Goal: Task Accomplishment & Management: Manage account settings

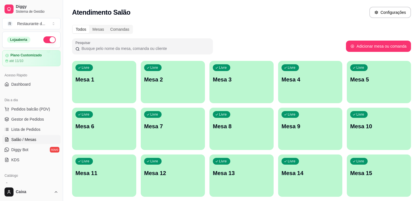
click at [101, 61] on div "Livre Mesa 1" at bounding box center [104, 78] width 64 height 35
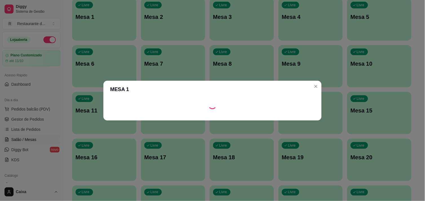
scroll to position [94, 0]
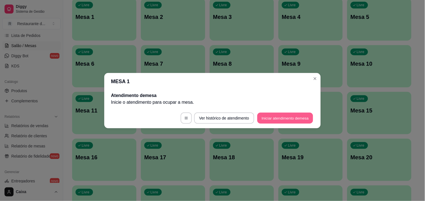
click at [285, 119] on button "Iniciar atendimento de mesa" at bounding box center [285, 117] width 56 height 11
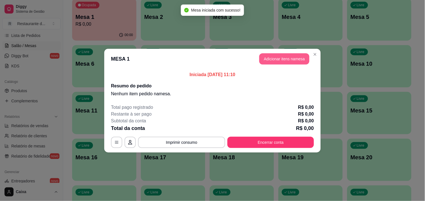
click at [280, 56] on button "Adicionar itens na mesa" at bounding box center [284, 58] width 50 height 11
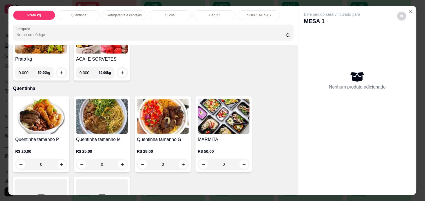
scroll to position [75, 0]
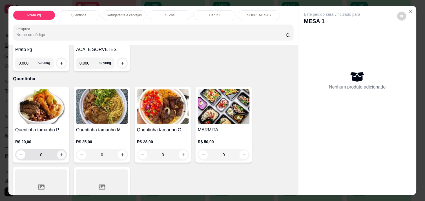
click at [59, 153] on icon "increase-product-quantity" at bounding box center [61, 155] width 4 height 4
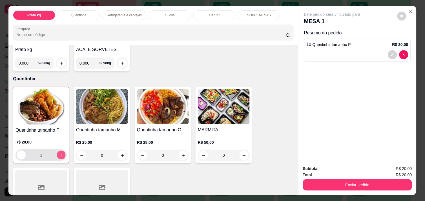
click at [57, 151] on button "increase-product-quantity" at bounding box center [61, 155] width 9 height 9
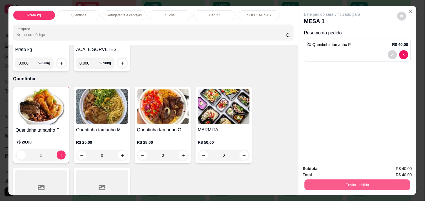
click at [329, 180] on button "Enviar pedido" at bounding box center [357, 184] width 106 height 11
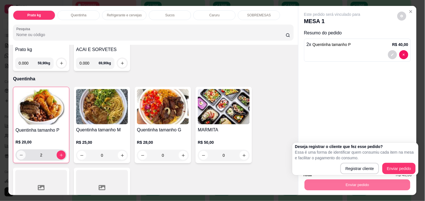
click at [21, 150] on button "decrease-product-quantity" at bounding box center [21, 154] width 9 height 9
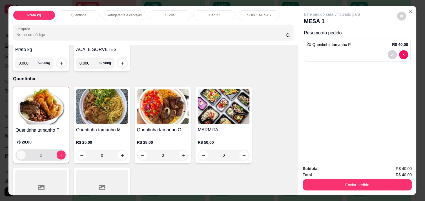
click at [21, 150] on button "decrease-product-quantity" at bounding box center [21, 154] width 9 height 9
type input "1"
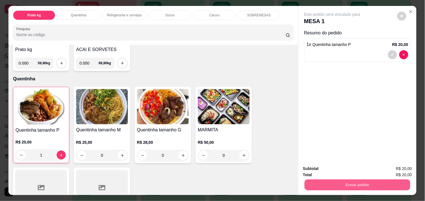
click at [337, 182] on button "Enviar pedido" at bounding box center [357, 184] width 106 height 11
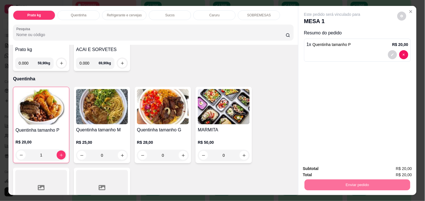
click at [398, 166] on button "Enviar pedido" at bounding box center [396, 168] width 31 height 10
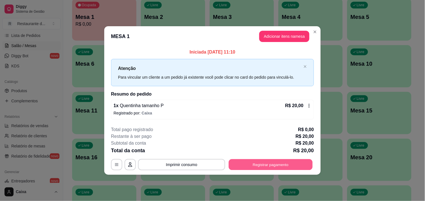
click at [274, 167] on button "Registrar pagamento" at bounding box center [271, 164] width 84 height 11
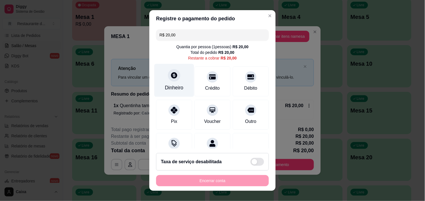
click at [174, 77] on icon at bounding box center [173, 75] width 7 height 7
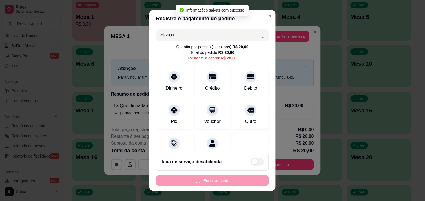
type input "R$ 0,00"
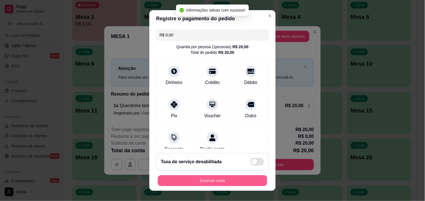
click at [230, 181] on button "Encerrar conta" at bounding box center [212, 180] width 109 height 11
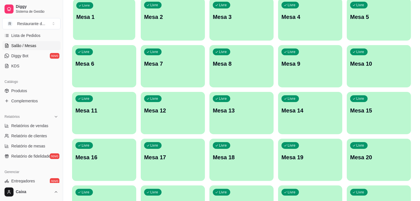
click at [123, 23] on div "Livre Mesa 1" at bounding box center [104, 16] width 62 height 34
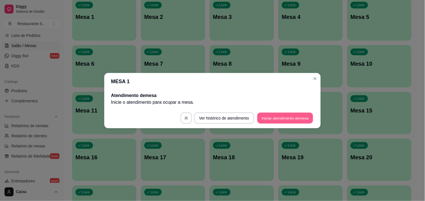
click at [280, 112] on button "Iniciar atendimento de mesa" at bounding box center [285, 117] width 56 height 11
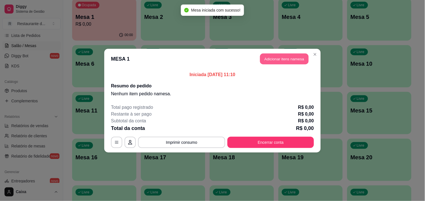
click at [276, 61] on button "Adicionar itens na mesa" at bounding box center [284, 58] width 48 height 11
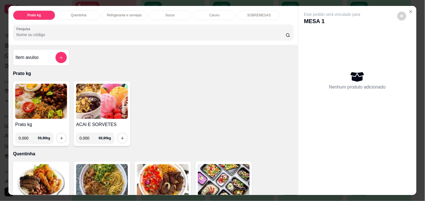
click at [26, 137] on input "0.000" at bounding box center [28, 137] width 19 height 11
click at [59, 137] on icon "increase-product-quantity" at bounding box center [61, 138] width 4 height 4
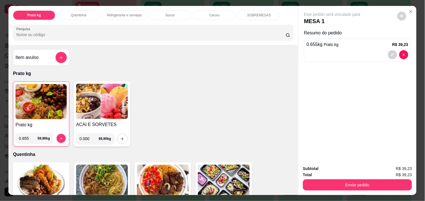
click at [27, 135] on input "0.655" at bounding box center [28, 138] width 19 height 11
click at [59, 136] on icon "increase-product-quantity" at bounding box center [61, 138] width 4 height 4
click at [27, 135] on input "0.656" at bounding box center [28, 138] width 19 height 11
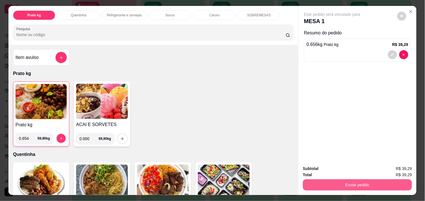
type input "0.654"
click at [345, 182] on button "Enviar pedido" at bounding box center [357, 184] width 106 height 11
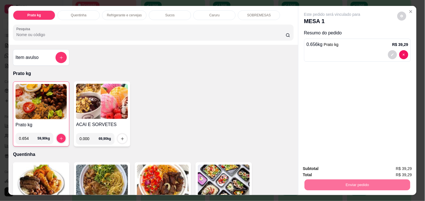
click at [391, 167] on button "Enviar pedido" at bounding box center [396, 168] width 31 height 10
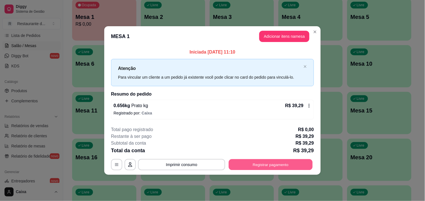
click at [272, 164] on button "Registrar pagamento" at bounding box center [271, 164] width 84 height 11
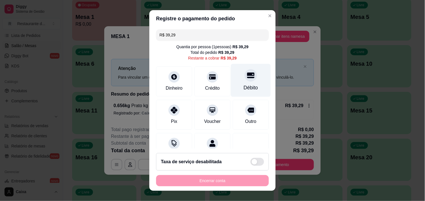
click at [247, 77] on div "Débito" at bounding box center [251, 80] width 40 height 33
type input "R$ 0,00"
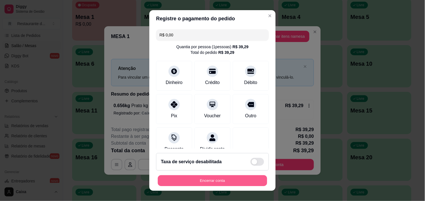
click at [196, 179] on button "Encerrar conta" at bounding box center [212, 180] width 109 height 11
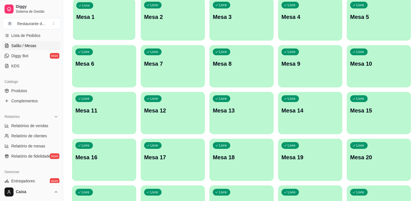
click at [116, 20] on p "Mesa 1" at bounding box center [104, 17] width 56 height 8
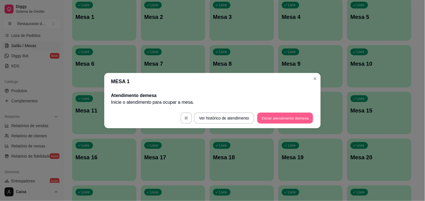
click at [295, 117] on button "Iniciar atendimento de mesa" at bounding box center [285, 117] width 56 height 11
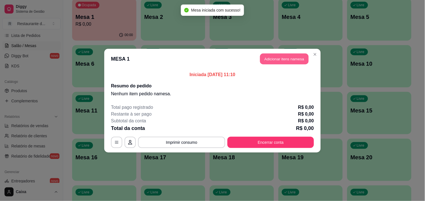
click at [278, 61] on button "Adicionar itens na mesa" at bounding box center [284, 58] width 48 height 11
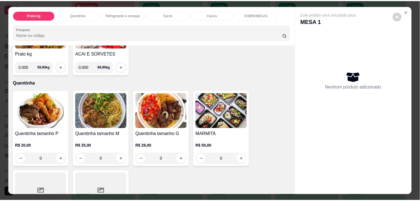
scroll to position [88, 0]
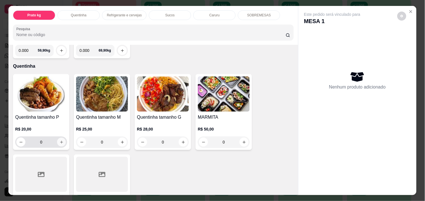
click at [59, 140] on icon "increase-product-quantity" at bounding box center [61, 142] width 4 height 4
type input "1"
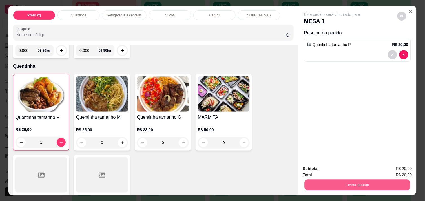
click at [342, 181] on button "Enviar pedido" at bounding box center [357, 184] width 106 height 11
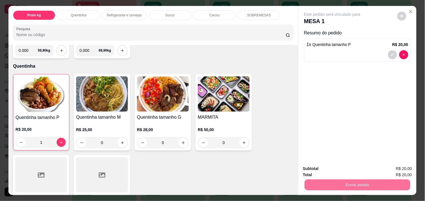
click at [400, 165] on button "Enviar pedido" at bounding box center [397, 168] width 32 height 11
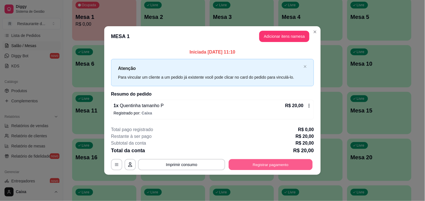
click at [287, 161] on button "Registrar pagamento" at bounding box center [271, 164] width 84 height 11
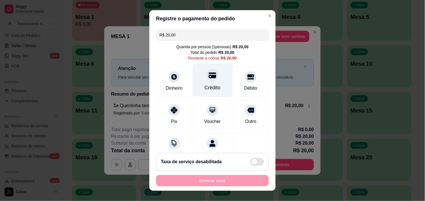
click at [207, 82] on div "Crédito" at bounding box center [213, 80] width 40 height 33
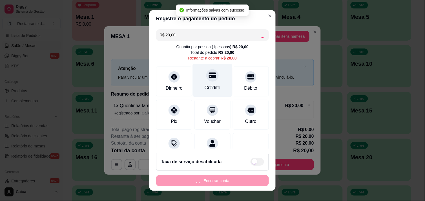
type input "R$ 0,00"
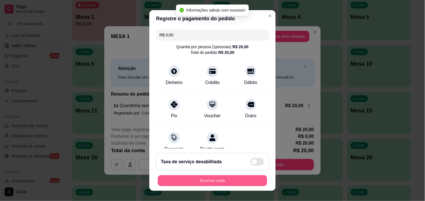
click at [215, 175] on div "Encerrar conta" at bounding box center [212, 180] width 113 height 11
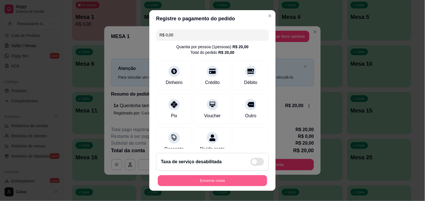
click at [216, 179] on button "Encerrar conta" at bounding box center [212, 180] width 109 height 11
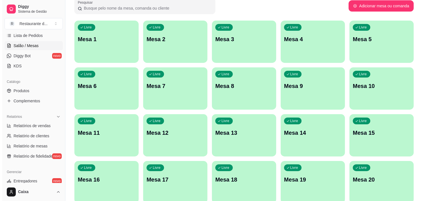
scroll to position [37, 0]
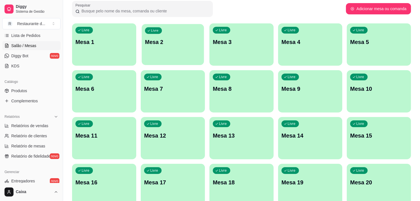
click at [162, 46] on div "Livre Mesa 2" at bounding box center [173, 41] width 62 height 34
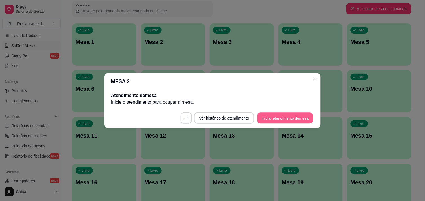
click at [280, 113] on button "Iniciar atendimento de mesa" at bounding box center [285, 117] width 56 height 11
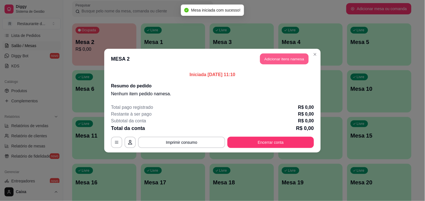
click at [284, 58] on button "Adicionar itens na mesa" at bounding box center [284, 58] width 48 height 11
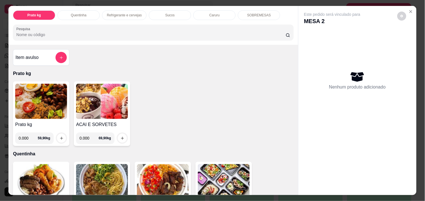
click at [28, 136] on input "0.000" at bounding box center [28, 137] width 19 height 11
type input "0.498"
click at [59, 136] on icon "increase-product-quantity" at bounding box center [61, 138] width 4 height 4
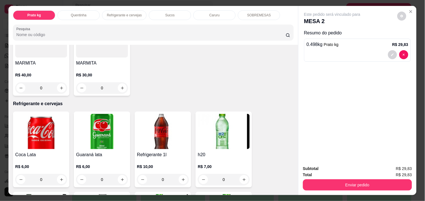
scroll to position [225, 0]
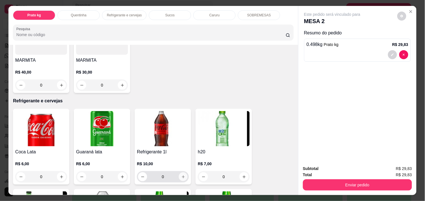
click at [179, 173] on button "increase-product-quantity" at bounding box center [183, 176] width 9 height 9
type input "1"
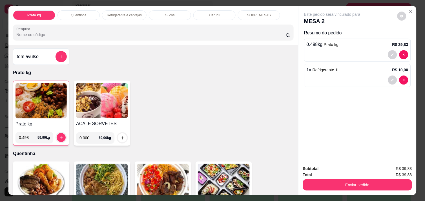
scroll to position [0, 0]
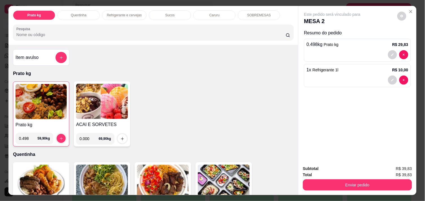
click at [41, 90] on img at bounding box center [40, 101] width 51 height 35
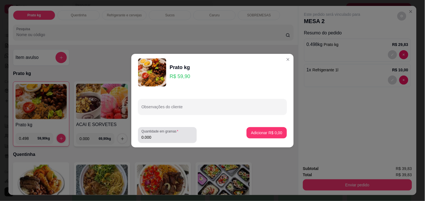
click at [154, 137] on input "0.000" at bounding box center [167, 137] width 52 height 6
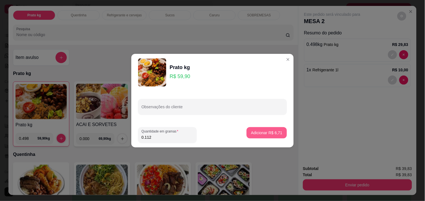
type input "0.112"
click at [269, 129] on button "Adicionar R$ 6,71" at bounding box center [266, 132] width 39 height 11
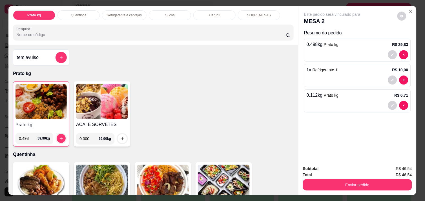
click at [41, 93] on img at bounding box center [40, 101] width 51 height 35
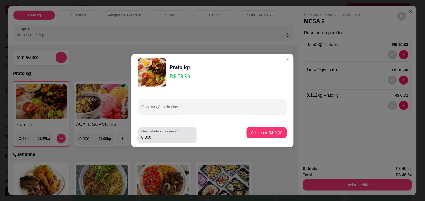
click at [158, 140] on div "0.000" at bounding box center [167, 134] width 52 height 11
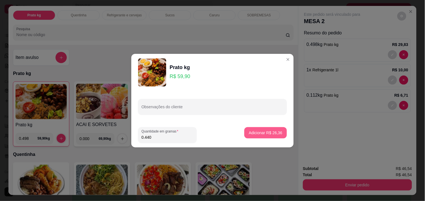
type input "0.440"
click at [268, 131] on p "Adicionar R$ 26,36" at bounding box center [265, 132] width 33 height 5
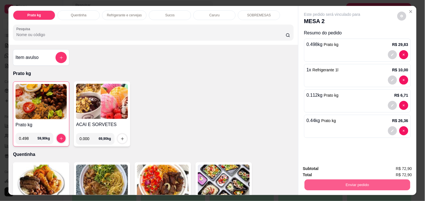
click at [362, 183] on button "Enviar pedido" at bounding box center [357, 184] width 106 height 11
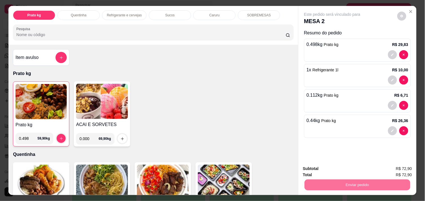
click at [404, 165] on button "Enviar pedido" at bounding box center [396, 168] width 31 height 10
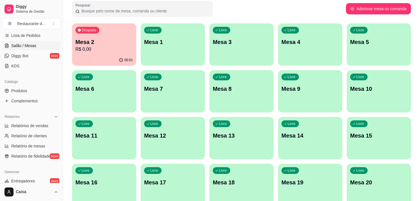
click at [178, 46] on div "Livre Mesa 1" at bounding box center [173, 40] width 64 height 35
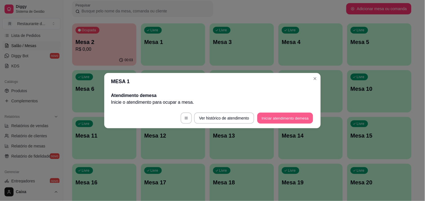
click at [285, 117] on button "Iniciar atendimento de mesa" at bounding box center [285, 117] width 56 height 11
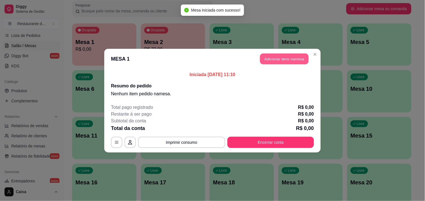
click at [279, 59] on button "Adicionar itens na mesa" at bounding box center [284, 58] width 48 height 11
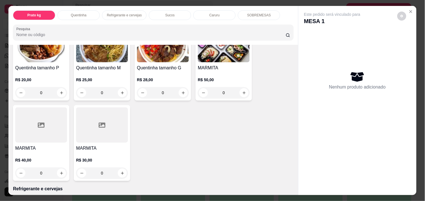
scroll to position [137, 0]
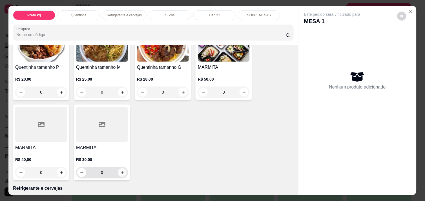
click at [120, 168] on button "increase-product-quantity" at bounding box center [122, 172] width 9 height 9
type input "1"
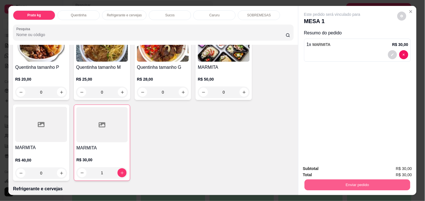
click at [378, 181] on button "Enviar pedido" at bounding box center [357, 184] width 106 height 11
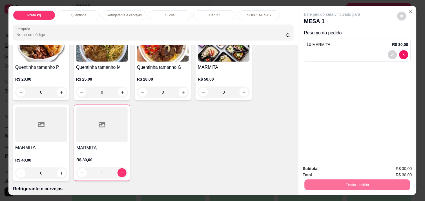
click at [392, 166] on button "Enviar pedido" at bounding box center [396, 168] width 31 height 10
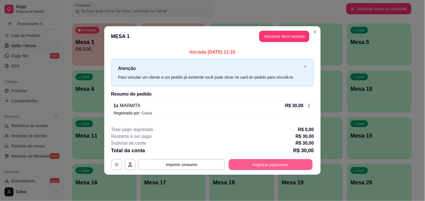
click at [266, 169] on button "Registrar pagamento" at bounding box center [271, 164] width 84 height 11
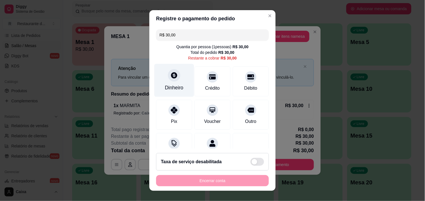
click at [171, 86] on div "Dinheiro" at bounding box center [174, 87] width 19 height 7
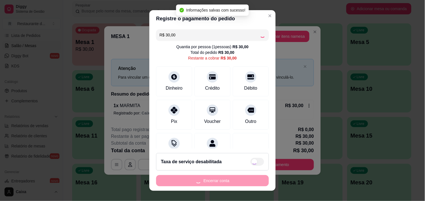
type input "R$ 0,00"
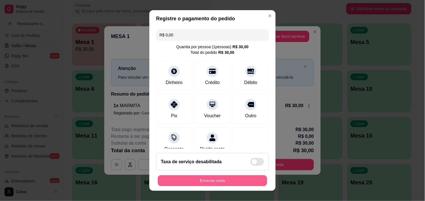
click at [216, 178] on button "Encerrar conta" at bounding box center [212, 180] width 109 height 11
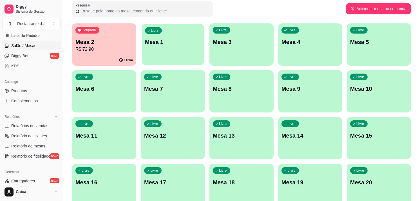
click at [196, 58] on div "Livre Mesa 1" at bounding box center [173, 41] width 62 height 34
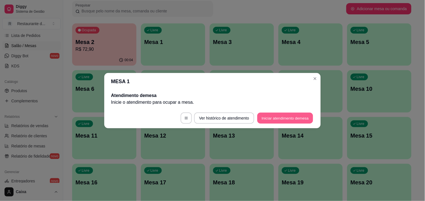
click at [299, 113] on button "Iniciar atendimento de mesa" at bounding box center [285, 117] width 56 height 11
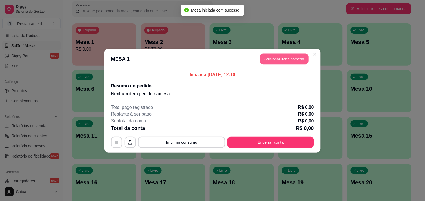
click at [279, 55] on button "Adicionar itens na mesa" at bounding box center [284, 58] width 48 height 11
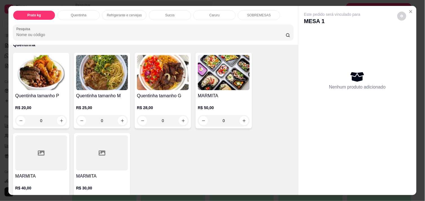
scroll to position [113, 0]
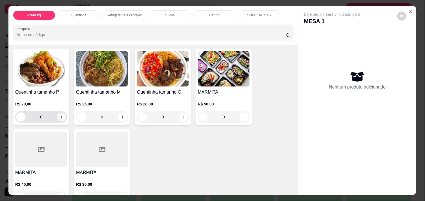
click at [60, 115] on icon "increase-product-quantity" at bounding box center [61, 117] width 4 height 4
type input "1"
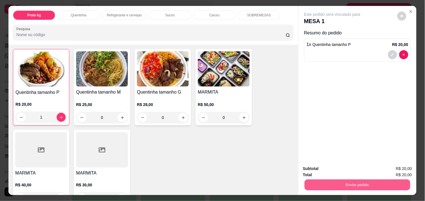
click at [351, 179] on button "Enviar pedido" at bounding box center [357, 184] width 106 height 11
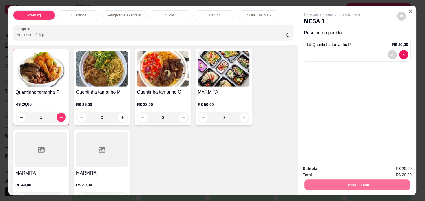
click at [388, 168] on button "Enviar pedido" at bounding box center [396, 168] width 31 height 10
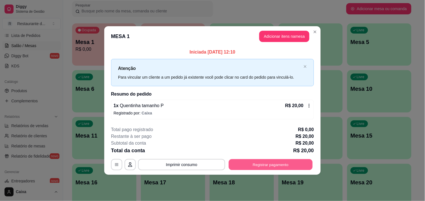
click at [265, 159] on button "Registrar pagamento" at bounding box center [271, 164] width 84 height 11
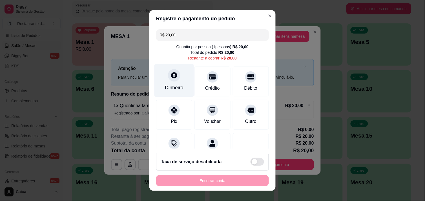
click at [170, 84] on div "Dinheiro" at bounding box center [174, 87] width 19 height 7
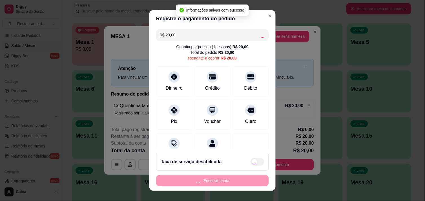
type input "R$ 0,00"
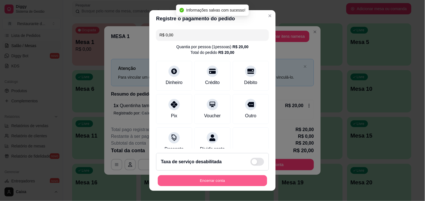
click at [235, 178] on button "Encerrar conta" at bounding box center [212, 180] width 109 height 11
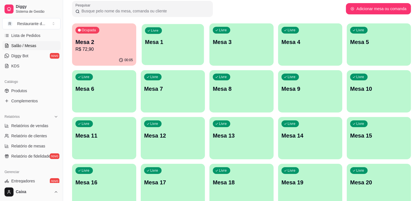
click at [181, 57] on div "Livre Mesa 1" at bounding box center [173, 41] width 62 height 34
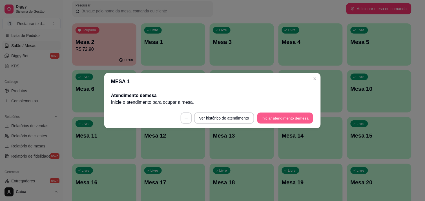
click at [268, 114] on button "Iniciar atendimento de mesa" at bounding box center [285, 117] width 56 height 11
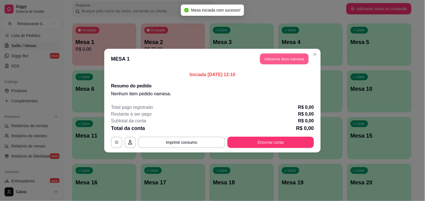
click at [298, 58] on button "Adicionar itens na mesa" at bounding box center [284, 58] width 48 height 11
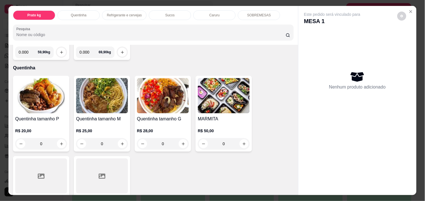
scroll to position [88, 0]
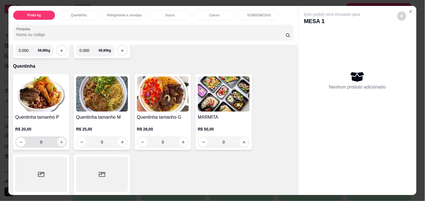
click at [59, 140] on icon "increase-product-quantity" at bounding box center [61, 142] width 4 height 4
type input "1"
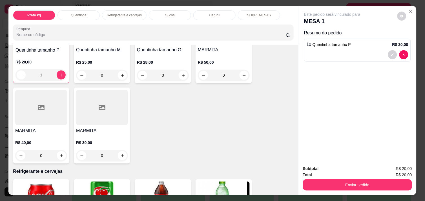
scroll to position [162, 0]
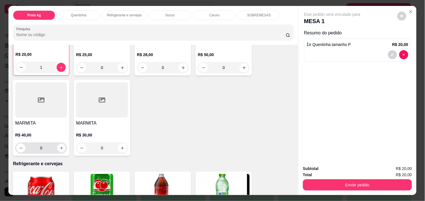
click at [62, 146] on button "increase-product-quantity" at bounding box center [61, 148] width 9 height 9
type input "1"
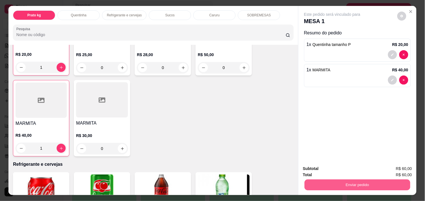
click at [329, 179] on button "Enviar pedido" at bounding box center [357, 184] width 106 height 11
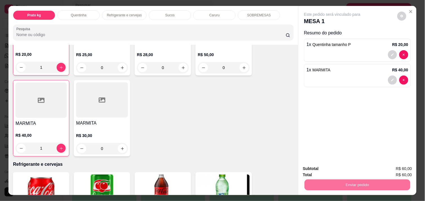
click at [396, 170] on button "Enviar pedido" at bounding box center [396, 168] width 31 height 10
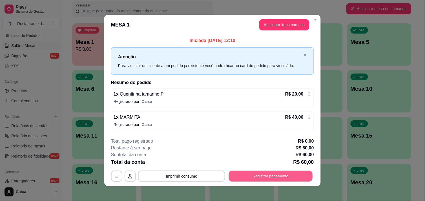
click at [255, 174] on button "Registrar pagamento" at bounding box center [271, 176] width 84 height 11
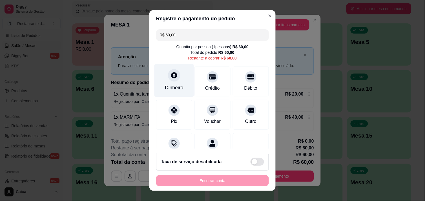
click at [165, 84] on div "Dinheiro" at bounding box center [174, 87] width 19 height 7
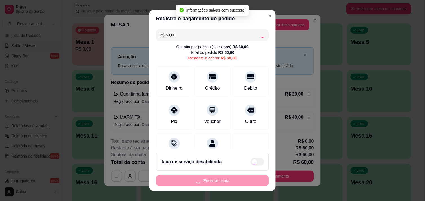
type input "R$ 0,00"
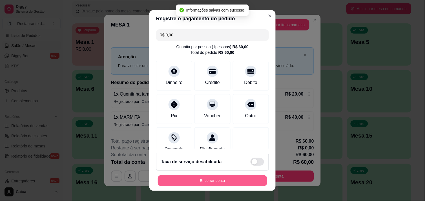
click at [229, 178] on button "Encerrar conta" at bounding box center [212, 180] width 109 height 11
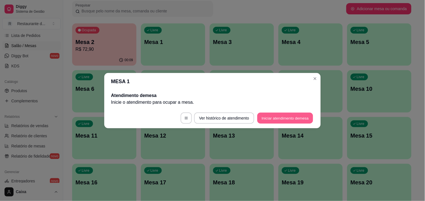
click at [280, 120] on button "Iniciar atendimento de mesa" at bounding box center [285, 117] width 56 height 11
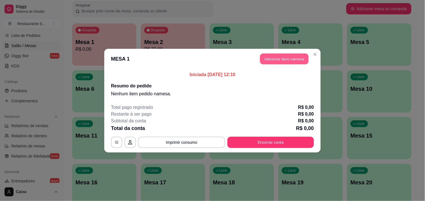
click at [286, 58] on button "Adicionar itens na mesa" at bounding box center [284, 58] width 48 height 11
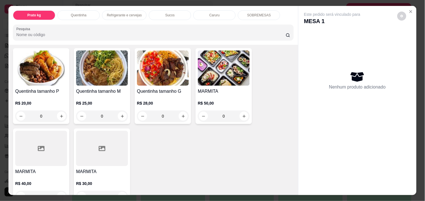
scroll to position [125, 0]
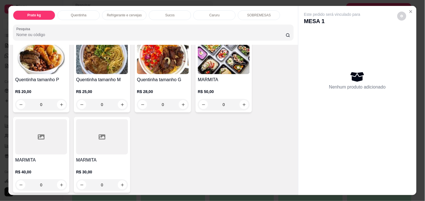
click at [111, 159] on h4 "MARMITA" at bounding box center [102, 160] width 52 height 7
click at [120, 183] on icon "increase-product-quantity" at bounding box center [122, 185] width 4 height 4
type input "1"
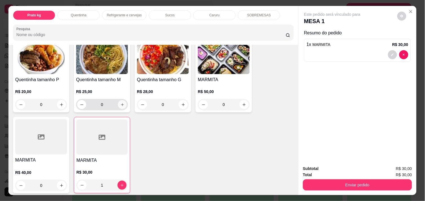
click at [121, 105] on button "increase-product-quantity" at bounding box center [122, 104] width 9 height 9
type input "1"
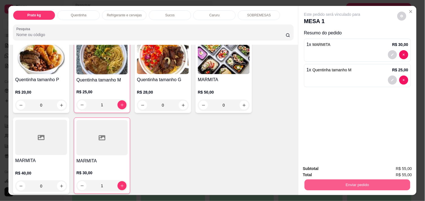
click at [349, 181] on button "Enviar pedido" at bounding box center [357, 184] width 106 height 11
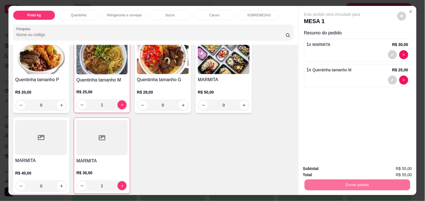
click at [389, 167] on button "Enviar pedido" at bounding box center [396, 168] width 31 height 10
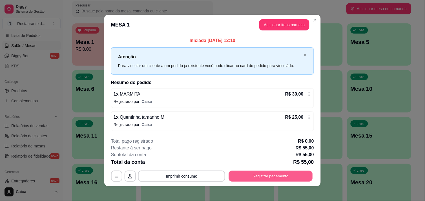
click at [281, 172] on button "Registrar pagamento" at bounding box center [271, 176] width 84 height 11
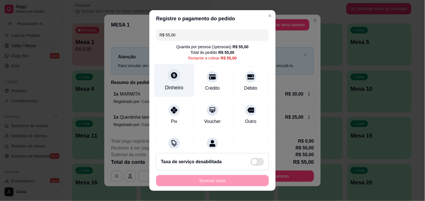
click at [168, 81] on div "Dinheiro" at bounding box center [174, 80] width 40 height 33
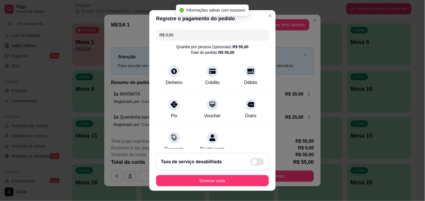
type input "R$ 0,00"
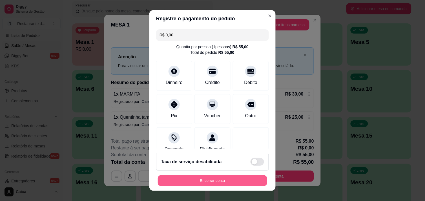
click at [211, 181] on button "Encerrar conta" at bounding box center [212, 180] width 109 height 11
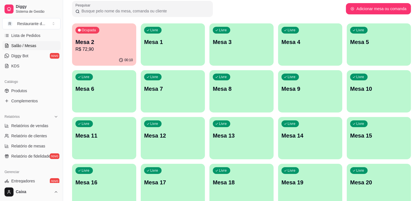
click at [334, 123] on div "Livre Mesa 14" at bounding box center [310, 134] width 64 height 35
click at [253, 50] on div "Livre Mesa 3" at bounding box center [241, 41] width 62 height 34
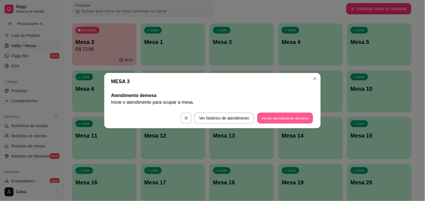
click at [300, 117] on button "Iniciar atendimento de mesa" at bounding box center [285, 117] width 56 height 11
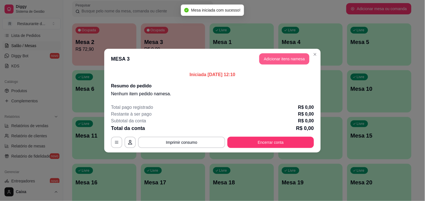
click at [297, 62] on button "Adicionar itens na mesa" at bounding box center [284, 58] width 50 height 11
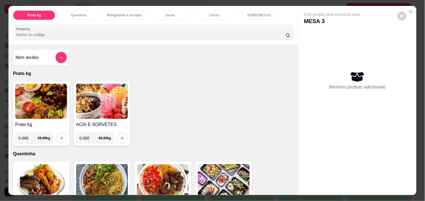
click at [27, 137] on input "0.000" at bounding box center [28, 137] width 19 height 11
type input "0.448"
click at [59, 136] on icon "increase-product-quantity" at bounding box center [61, 138] width 4 height 4
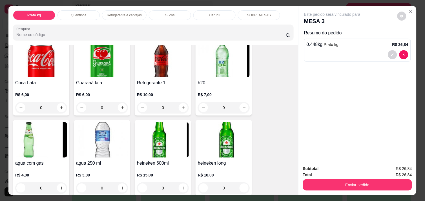
scroll to position [275, 0]
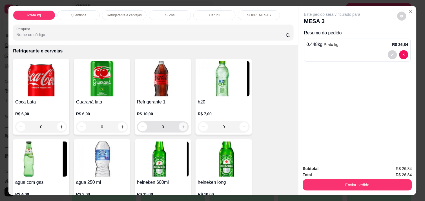
click at [181, 125] on icon "increase-product-quantity" at bounding box center [183, 127] width 4 height 4
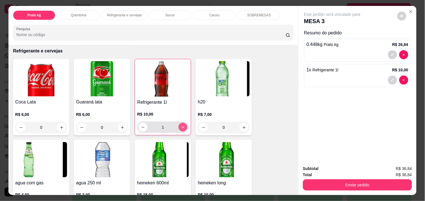
click at [180, 123] on button "increase-product-quantity" at bounding box center [182, 127] width 9 height 9
type input "2"
click at [59, 126] on icon "increase-product-quantity" at bounding box center [61, 127] width 4 height 4
type input "1"
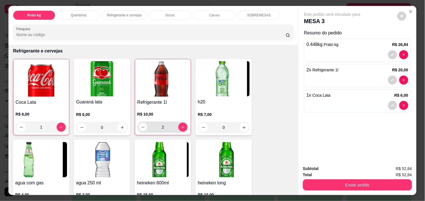
click at [141, 125] on icon "decrease-product-quantity" at bounding box center [143, 127] width 4 height 4
type input "0"
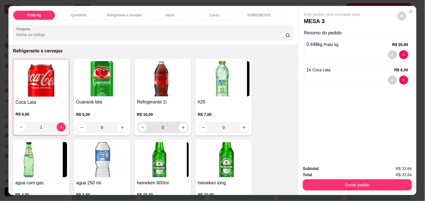
click at [141, 125] on icon "decrease-product-quantity" at bounding box center [142, 127] width 4 height 4
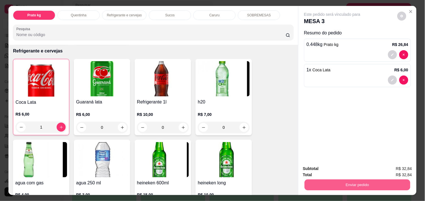
click at [355, 180] on button "Enviar pedido" at bounding box center [357, 184] width 106 height 11
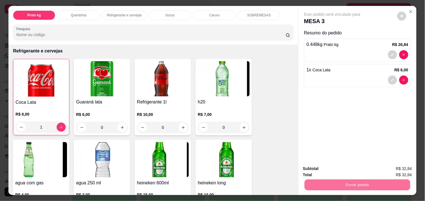
click at [392, 168] on button "Enviar pedido" at bounding box center [396, 168] width 31 height 10
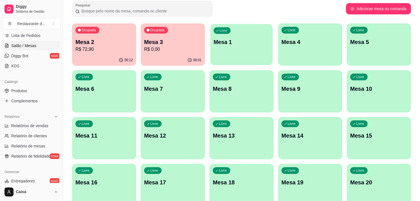
click at [252, 55] on div "Livre Mesa 1" at bounding box center [241, 41] width 62 height 34
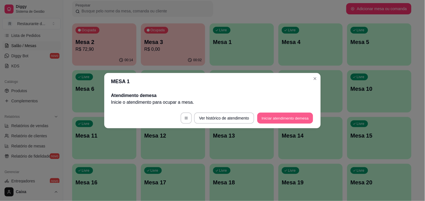
click at [276, 119] on button "Iniciar atendimento de mesa" at bounding box center [285, 117] width 56 height 11
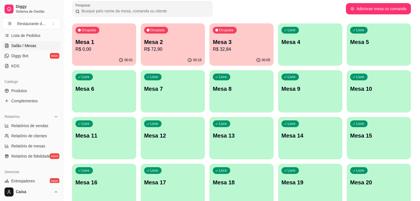
click at [289, 46] on div "Livre Mesa 4" at bounding box center [310, 40] width 64 height 35
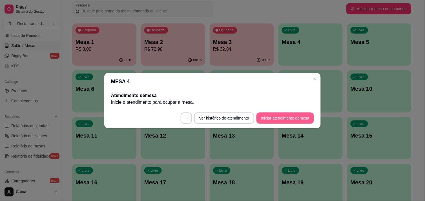
click at [270, 117] on button "Iniciar atendimento de mesa" at bounding box center [284, 117] width 57 height 11
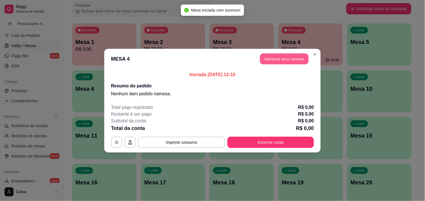
click at [258, 60] on header "MESA 4 Adicionar itens na mesa" at bounding box center [212, 59] width 216 height 20
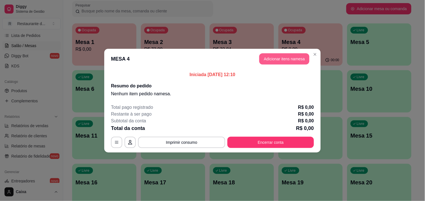
click at [267, 60] on button "Adicionar itens na mesa" at bounding box center [284, 58] width 50 height 11
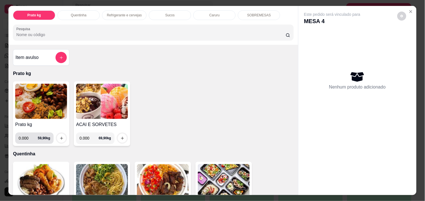
click at [26, 137] on input "0.000" at bounding box center [28, 137] width 19 height 11
type input "0.558"
click at [61, 137] on button "increase-product-quantity" at bounding box center [61, 138] width 9 height 9
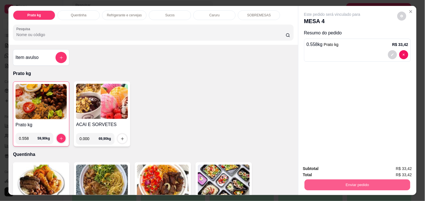
click at [382, 182] on button "Enviar pedido" at bounding box center [357, 184] width 106 height 11
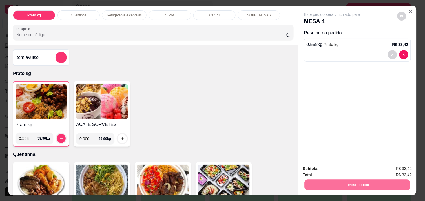
click at [389, 169] on button "Enviar pedido" at bounding box center [397, 168] width 32 height 11
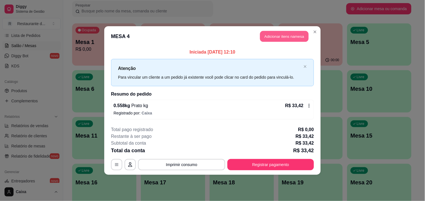
click at [300, 37] on button "Adicionar itens na mesa" at bounding box center [284, 36] width 48 height 11
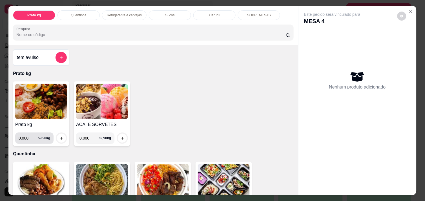
click at [25, 134] on input "0.000" at bounding box center [28, 137] width 19 height 11
type input "0.558"
click at [61, 135] on button "increase-product-quantity" at bounding box center [61, 138] width 9 height 9
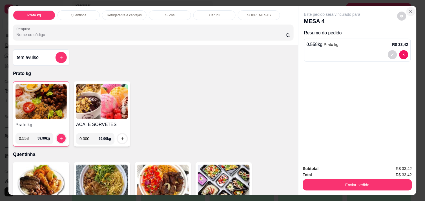
click at [409, 10] on icon "Close" at bounding box center [410, 11] width 2 height 2
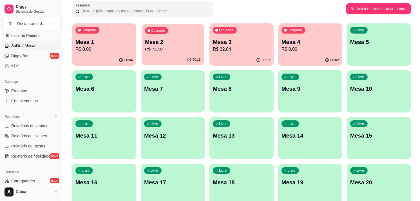
click at [161, 54] on button "Ocupada Mesa 2 R$ 72,90 00:18" at bounding box center [173, 44] width 62 height 41
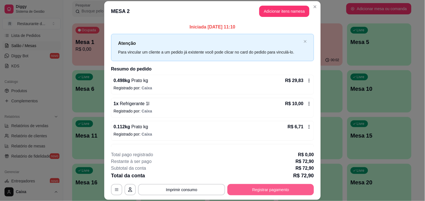
click at [261, 188] on button "Registrar pagamento" at bounding box center [270, 189] width 86 height 11
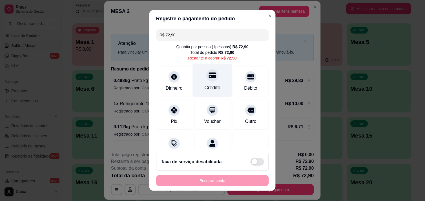
click at [207, 81] on div at bounding box center [212, 75] width 12 height 12
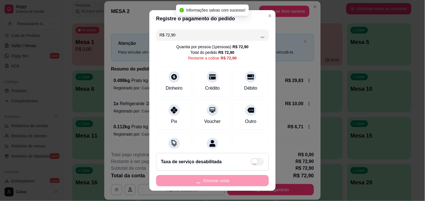
type input "R$ 0,00"
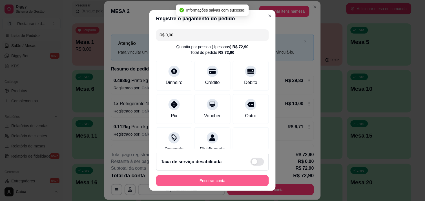
click at [220, 179] on button "Encerrar conta" at bounding box center [212, 180] width 113 height 11
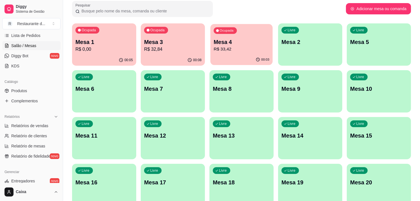
click at [233, 44] on p "Mesa 4" at bounding box center [242, 42] width 56 height 8
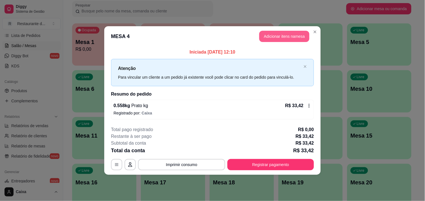
click at [291, 37] on button "Adicionar itens na mesa" at bounding box center [284, 36] width 50 height 11
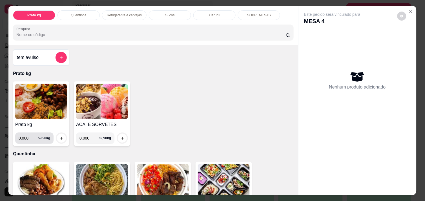
click at [28, 138] on input "0.000" at bounding box center [28, 137] width 19 height 11
type input "0.420"
click at [60, 137] on icon "increase-product-quantity" at bounding box center [61, 138] width 4 height 4
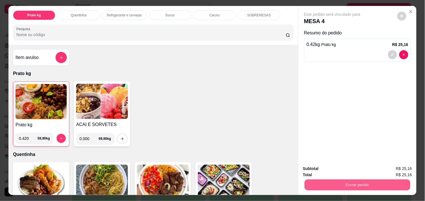
click at [378, 180] on button "Enviar pedido" at bounding box center [357, 184] width 106 height 11
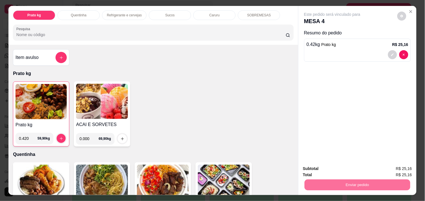
click at [390, 169] on button "Enviar pedido" at bounding box center [396, 168] width 31 height 10
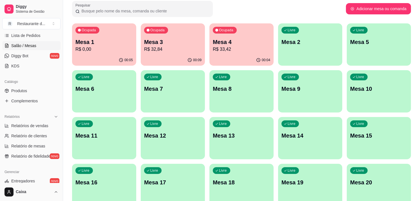
click at [314, 20] on div "Todos Mesas Comandas Pesquisar Adicionar mesa ou comanda Ocupada Mesa 1 R$ 0,00…" at bounding box center [241, 192] width 357 height 416
click at [251, 43] on p "Mesa 4" at bounding box center [242, 42] width 56 height 8
click at [381, 89] on p "Mesa 10" at bounding box center [379, 89] width 56 height 8
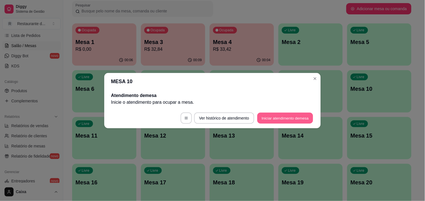
click at [276, 117] on button "Iniciar atendimento de mesa" at bounding box center [285, 117] width 56 height 11
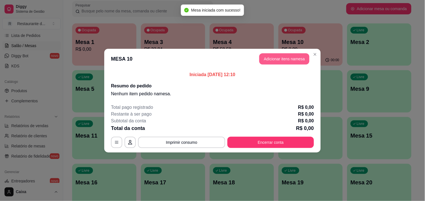
click at [280, 61] on button "Adicionar itens na mesa" at bounding box center [284, 58] width 50 height 11
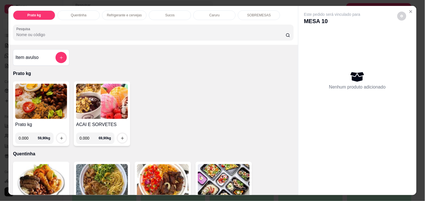
click at [17, 142] on div "Prato kg 0.000 59,90 kg" at bounding box center [41, 113] width 56 height 64
click at [32, 135] on input "0.000" at bounding box center [28, 137] width 19 height 11
type input "1.158"
click at [63, 138] on div at bounding box center [61, 137] width 11 height 11
click at [59, 136] on icon "increase-product-quantity" at bounding box center [61, 138] width 4 height 4
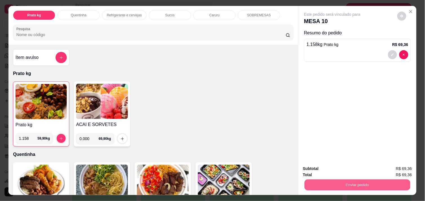
click at [331, 181] on button "Enviar pedido" at bounding box center [357, 184] width 106 height 11
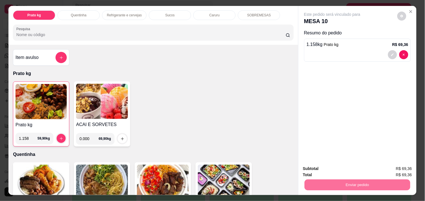
click at [270, 106] on div "Prato kg 1.158 59,90 kg ACAI E SORVETES 0.000 69,90 kg" at bounding box center [153, 113] width 280 height 65
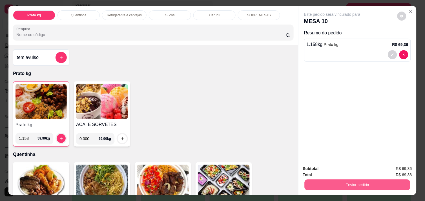
click at [384, 179] on button "Enviar pedido" at bounding box center [357, 184] width 106 height 11
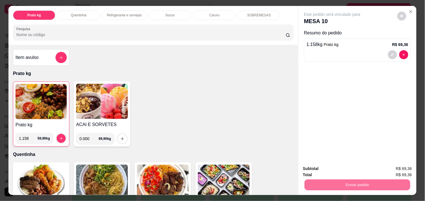
click at [400, 169] on button "Enviar pedido" at bounding box center [396, 168] width 31 height 10
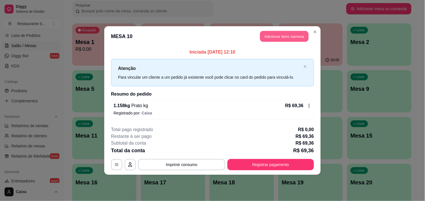
click at [281, 35] on button "Adicionar itens na mesa" at bounding box center [284, 36] width 48 height 11
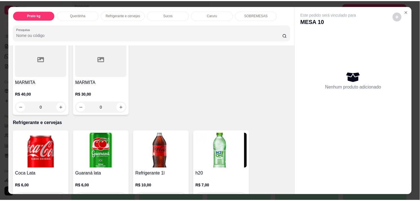
scroll to position [209, 0]
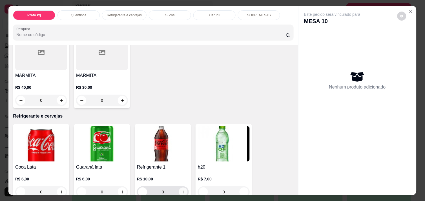
click at [182, 190] on icon "increase-product-quantity" at bounding box center [183, 192] width 4 height 4
type input "1"
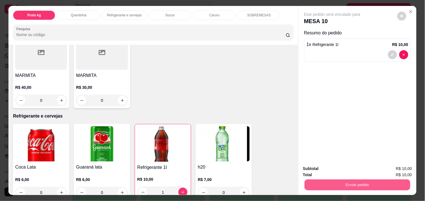
click at [326, 187] on button "Enviar pedido" at bounding box center [357, 184] width 106 height 11
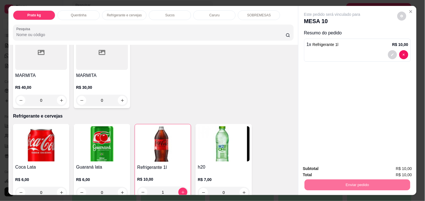
click at [397, 168] on button "Enviar pedido" at bounding box center [396, 168] width 31 height 10
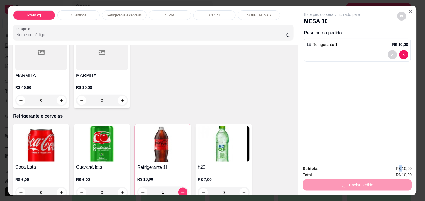
click at [397, 168] on span "R$ 10,00" at bounding box center [404, 168] width 16 height 6
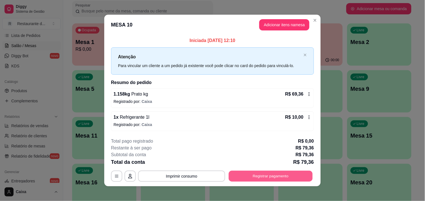
click at [257, 172] on button "Registrar pagamento" at bounding box center [271, 176] width 84 height 11
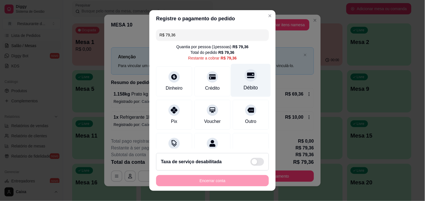
click at [244, 76] on div at bounding box center [250, 75] width 12 height 12
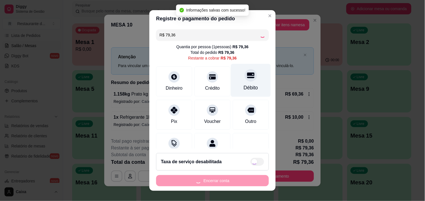
type input "R$ 0,00"
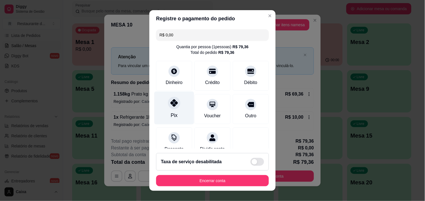
click at [172, 103] on icon at bounding box center [173, 102] width 7 height 7
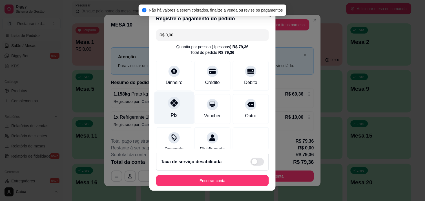
click at [172, 103] on icon at bounding box center [173, 102] width 7 height 7
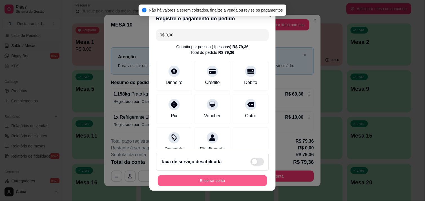
click at [215, 182] on button "Encerrar conta" at bounding box center [212, 180] width 109 height 11
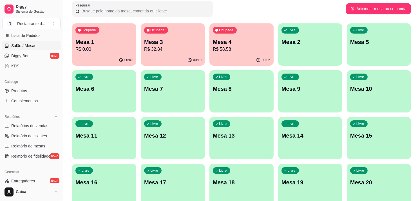
click at [23, 43] on span "Salão / Mesas" at bounding box center [23, 46] width 25 height 6
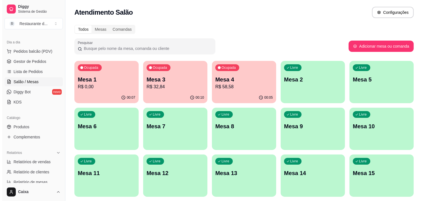
scroll to position [0, 0]
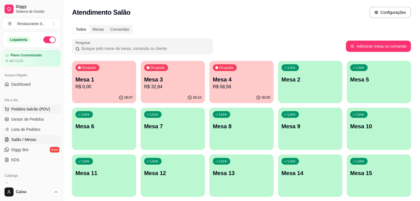
click at [41, 108] on span "Pedidos balcão (PDV)" at bounding box center [30, 109] width 39 height 6
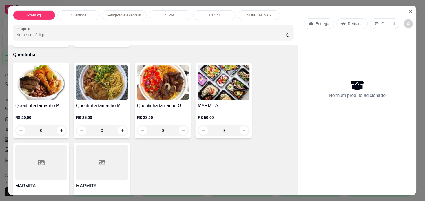
scroll to position [101, 0]
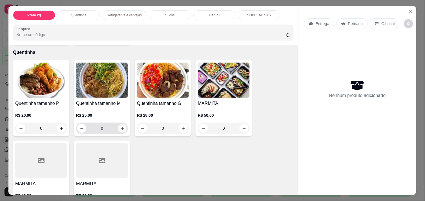
click at [121, 126] on icon "increase-product-quantity" at bounding box center [122, 128] width 4 height 4
type input "1"
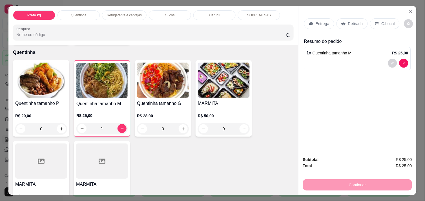
click at [352, 178] on div "Continuar" at bounding box center [357, 184] width 109 height 13
click at [330, 187] on div "Continuar" at bounding box center [357, 184] width 109 height 13
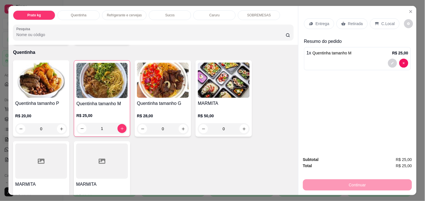
click at [330, 187] on div "Continuar" at bounding box center [357, 184] width 109 height 13
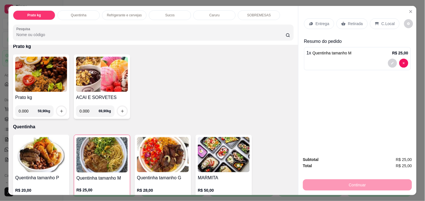
scroll to position [42, 0]
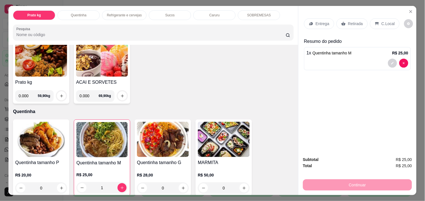
click at [352, 183] on div "Continuar" at bounding box center [357, 184] width 109 height 13
drag, startPoint x: 352, startPoint y: 183, endPoint x: 394, endPoint y: 119, distance: 76.8
click at [394, 119] on div "Entrega Retirada C.Local Resumo do pedido 1 x Quentinha tamanho M R$ 25,00" at bounding box center [357, 79] width 118 height 146
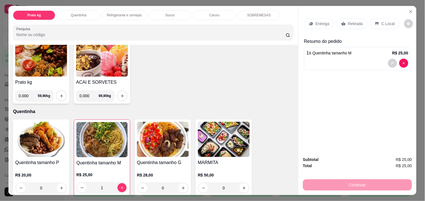
click at [363, 59] on div at bounding box center [357, 63] width 102 height 9
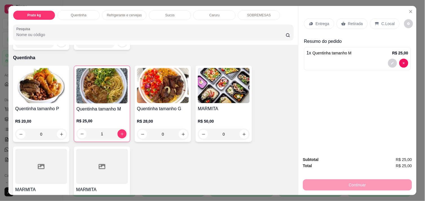
scroll to position [102, 0]
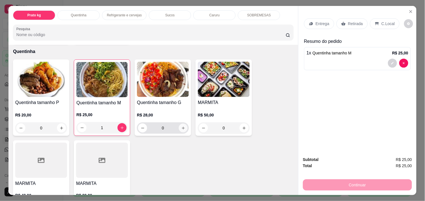
click at [180, 124] on button "increase-product-quantity" at bounding box center [183, 128] width 9 height 9
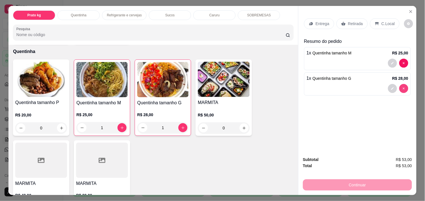
type input "0"
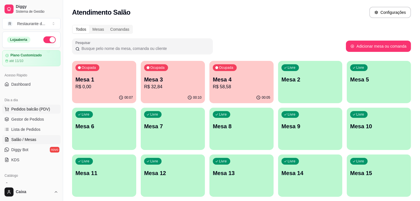
click at [50, 107] on button "Pedidos balcão (PDV)" at bounding box center [31, 108] width 58 height 9
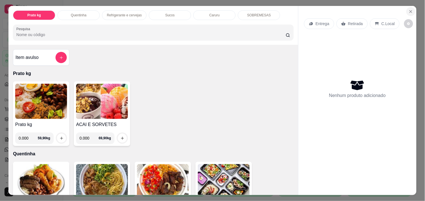
click at [408, 10] on icon "Close" at bounding box center [410, 11] width 5 height 5
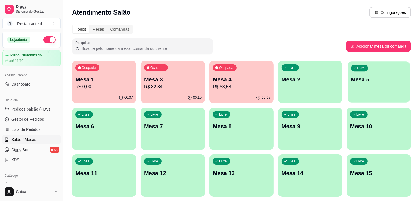
click at [361, 73] on div "Livre Mesa 5" at bounding box center [379, 78] width 62 height 34
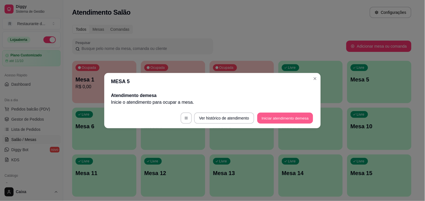
click at [273, 117] on button "Iniciar atendimento de mesa" at bounding box center [285, 117] width 56 height 11
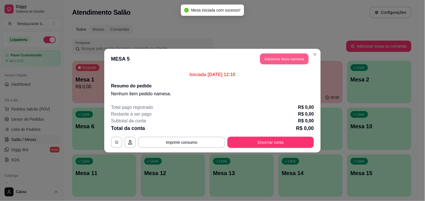
click at [302, 59] on button "Adicionar itens na mesa" at bounding box center [284, 58] width 48 height 11
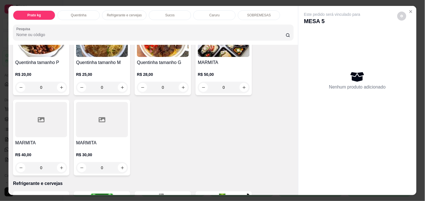
scroll to position [141, 0]
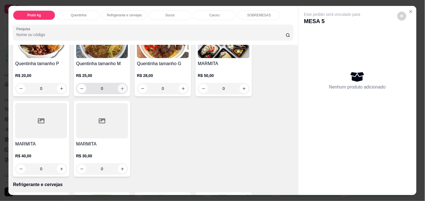
click at [121, 89] on button "increase-product-quantity" at bounding box center [122, 88] width 9 height 9
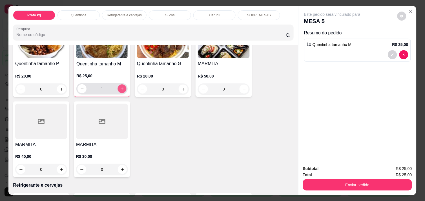
click at [121, 89] on button "increase-product-quantity" at bounding box center [122, 88] width 9 height 9
type input "2"
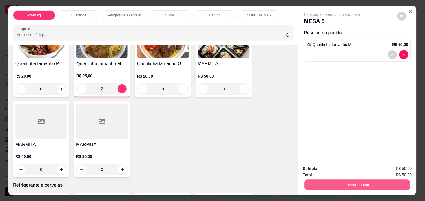
click at [316, 187] on button "Enviar pedido" at bounding box center [357, 184] width 106 height 11
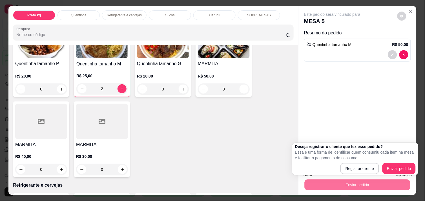
click at [389, 162] on div "Deseja registrar o cliente que fez esse pedido? Essa é uma forma de identificar…" at bounding box center [355, 159] width 120 height 30
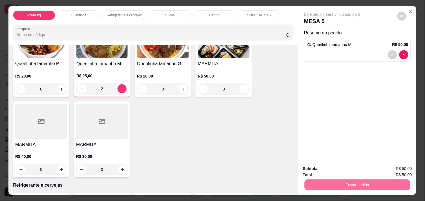
click at [388, 166] on button "Enviar pedido" at bounding box center [396, 168] width 31 height 10
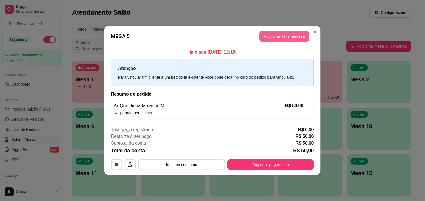
click at [287, 34] on button "Adicionar itens na mesa" at bounding box center [284, 36] width 50 height 11
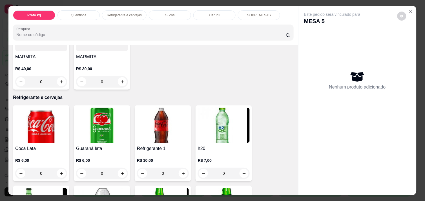
scroll to position [229, 0]
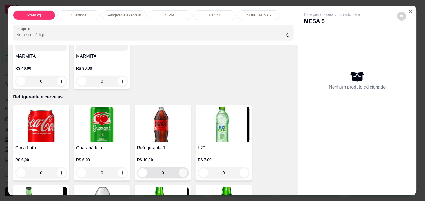
click at [181, 172] on icon "increase-product-quantity" at bounding box center [183, 173] width 4 height 4
type input "1"
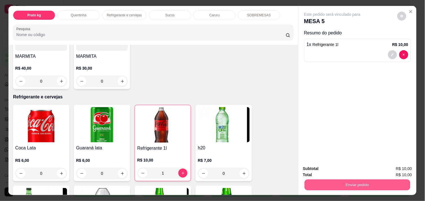
click at [311, 184] on button "Enviar pedido" at bounding box center [357, 184] width 106 height 11
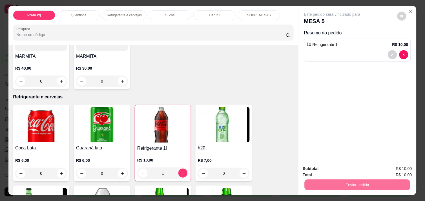
click at [399, 167] on button "Enviar pedido" at bounding box center [396, 168] width 31 height 10
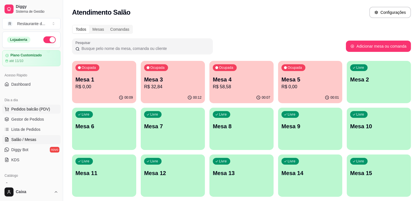
click at [29, 109] on span "Pedidos balcão (PDV)" at bounding box center [30, 109] width 39 height 6
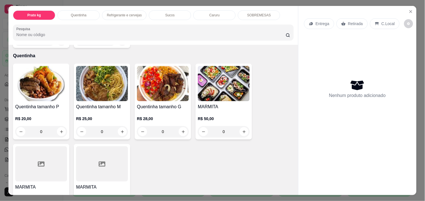
scroll to position [101, 0]
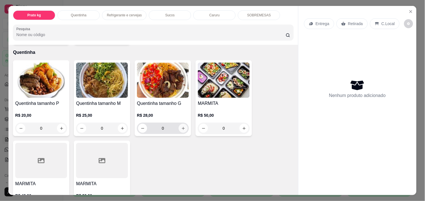
click at [181, 126] on icon "increase-product-quantity" at bounding box center [183, 128] width 4 height 4
type input "1"
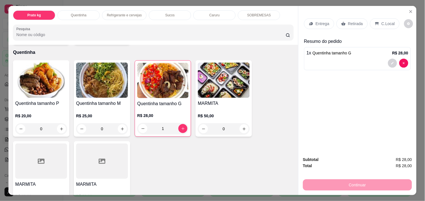
click at [311, 183] on div "Continuar" at bounding box center [357, 184] width 109 height 13
click at [347, 51] on span "Quentinha tamanho G" at bounding box center [331, 53] width 39 height 5
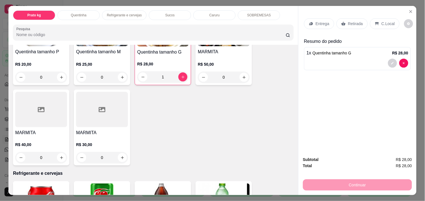
scroll to position [156, 0]
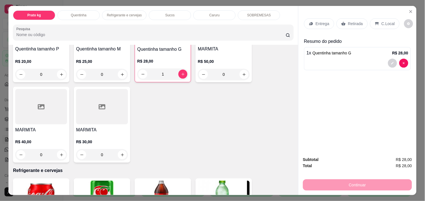
click at [75, 16] on div "Quentinha" at bounding box center [78, 15] width 42 height 10
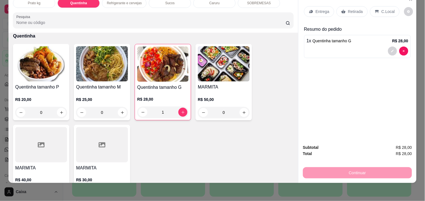
click at [361, 166] on div "Continuar" at bounding box center [357, 172] width 109 height 13
click at [304, 169] on div "Continuar" at bounding box center [357, 172] width 109 height 13
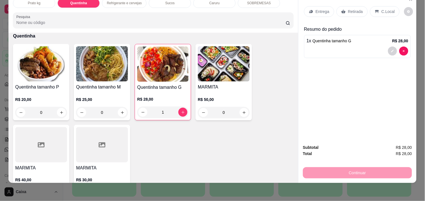
click at [350, 10] on div "Retirada" at bounding box center [351, 11] width 31 height 11
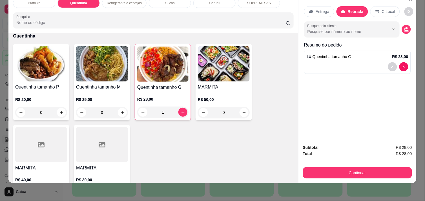
click at [358, 99] on div "Entrega Retirada C.Local Busque pelo cliente Resumo do pedido 1 x Quentinha tam…" at bounding box center [357, 67] width 118 height 146
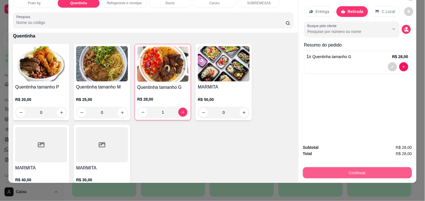
click at [347, 170] on button "Continuar" at bounding box center [357, 172] width 109 height 11
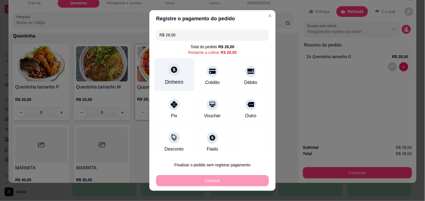
click at [162, 70] on div "Dinheiro" at bounding box center [174, 74] width 40 height 33
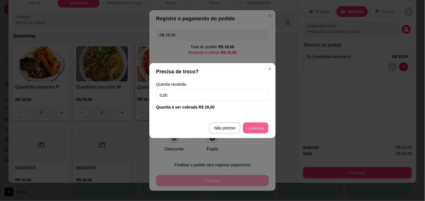
type input "R$ 0,00"
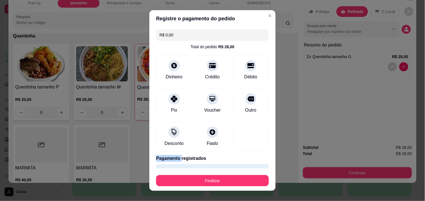
click at [254, 124] on div at bounding box center [251, 137] width 36 height 30
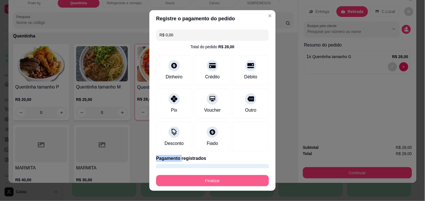
click at [206, 180] on button "Finalizar" at bounding box center [212, 180] width 113 height 11
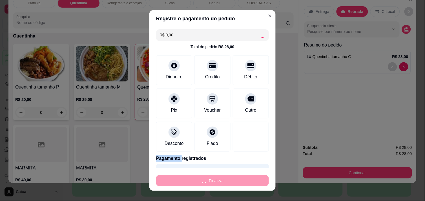
type input "0"
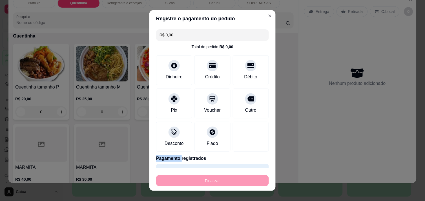
type input "-R$ 28,00"
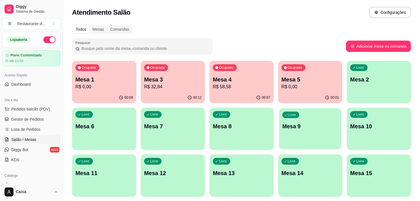
click at [295, 118] on div "Livre Mesa 9" at bounding box center [310, 125] width 62 height 34
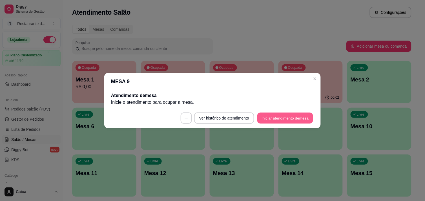
click at [278, 120] on button "Iniciar atendimento de mesa" at bounding box center [285, 117] width 56 height 11
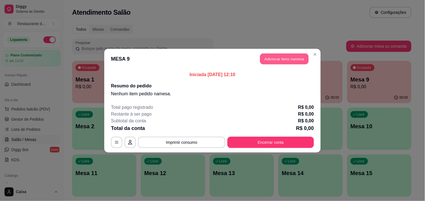
click at [285, 58] on button "Adicionar itens na mesa" at bounding box center [284, 58] width 48 height 11
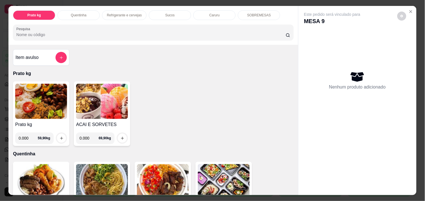
click at [24, 137] on input "0.000" at bounding box center [28, 137] width 19 height 11
type input "0.378"
click at [60, 137] on icon "increase-product-quantity" at bounding box center [61, 138] width 3 height 3
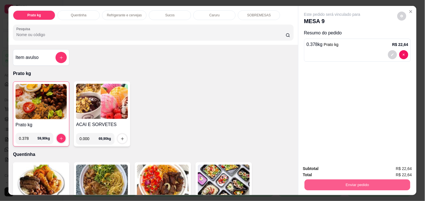
click at [320, 184] on button "Enviar pedido" at bounding box center [357, 184] width 106 height 11
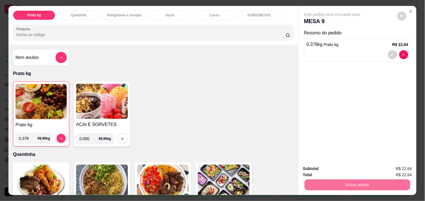
click at [395, 163] on button "Enviar pedido" at bounding box center [396, 168] width 31 height 10
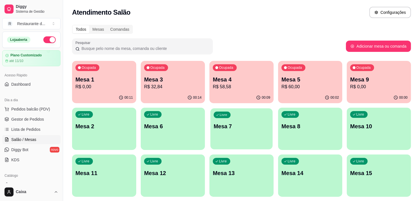
click at [256, 131] on div "Livre Mesa 7" at bounding box center [241, 125] width 62 height 34
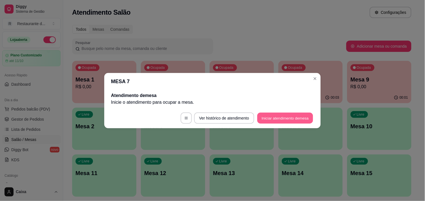
click at [276, 115] on button "Iniciar atendimento de mesa" at bounding box center [285, 117] width 56 height 11
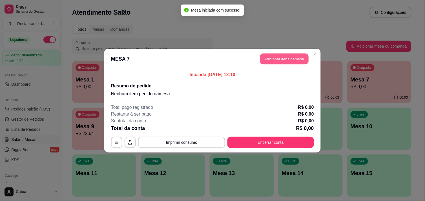
click at [285, 57] on button "Adicionar itens na mesa" at bounding box center [284, 58] width 48 height 11
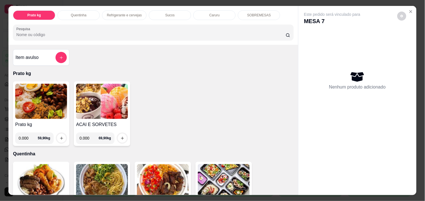
click at [26, 137] on input "0.000" at bounding box center [28, 137] width 19 height 11
type input "0.348"
click at [59, 137] on icon "increase-product-quantity" at bounding box center [61, 138] width 4 height 4
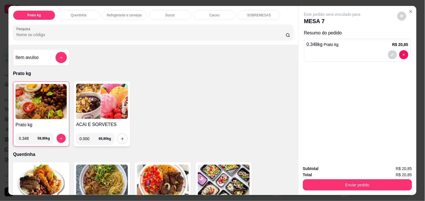
click at [39, 108] on img at bounding box center [40, 101] width 51 height 35
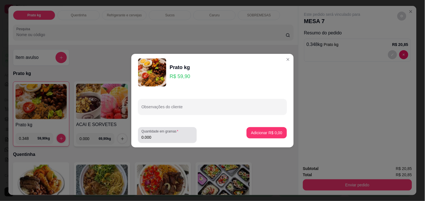
click at [153, 141] on div "Quantidade em gramas 0.000" at bounding box center [167, 135] width 59 height 16
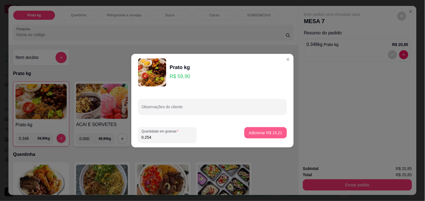
type input "0.254"
click at [265, 131] on p "Adicionar R$ 15,21" at bounding box center [265, 132] width 33 height 5
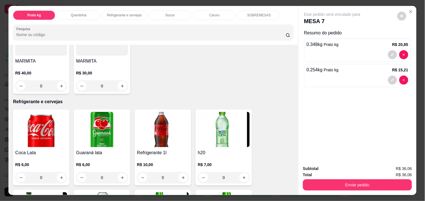
scroll to position [225, 0]
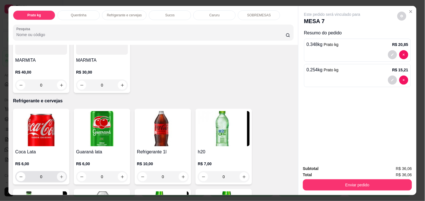
click at [59, 175] on icon "increase-product-quantity" at bounding box center [61, 177] width 4 height 4
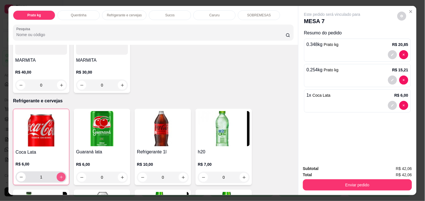
type input "1"
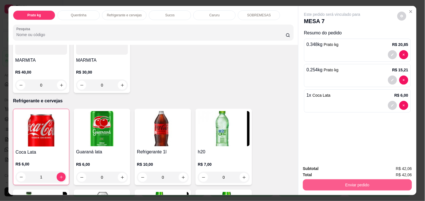
click at [357, 180] on button "Enviar pedido" at bounding box center [357, 184] width 109 height 11
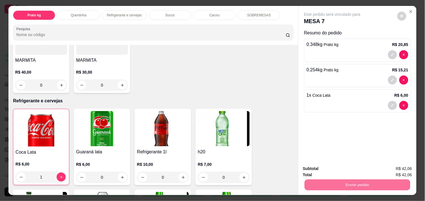
click at [395, 171] on button "Enviar pedido" at bounding box center [396, 168] width 31 height 10
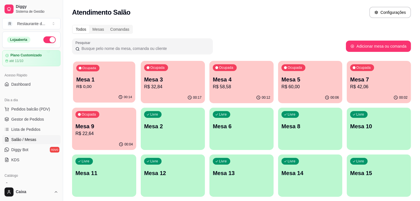
click at [109, 85] on p "R$ 0,00" at bounding box center [104, 86] width 56 height 6
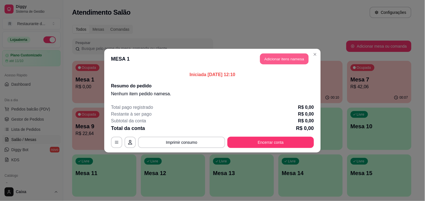
click at [276, 60] on button "Adicionar itens na mesa" at bounding box center [284, 58] width 48 height 11
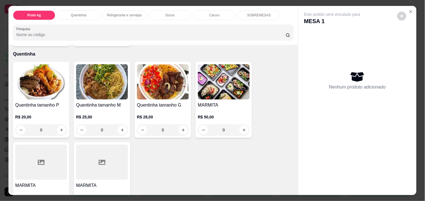
scroll to position [100, 0]
click at [59, 128] on icon "increase-product-quantity" at bounding box center [61, 130] width 4 height 4
type input "1"
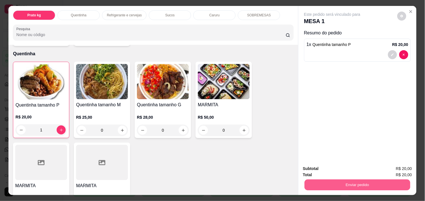
click at [348, 181] on button "Enviar pedido" at bounding box center [357, 184] width 106 height 11
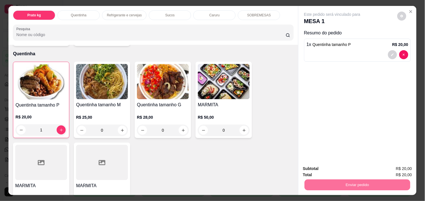
click at [397, 166] on button "Enviar pedido" at bounding box center [396, 168] width 31 height 10
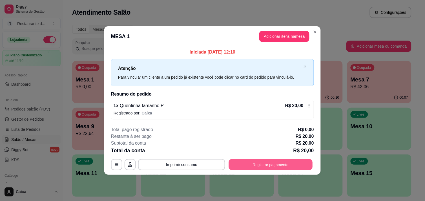
click at [287, 162] on button "Registrar pagamento" at bounding box center [271, 164] width 84 height 11
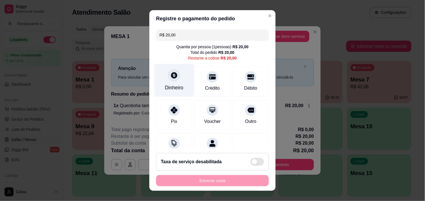
click at [172, 83] on div "Dinheiro" at bounding box center [174, 80] width 40 height 33
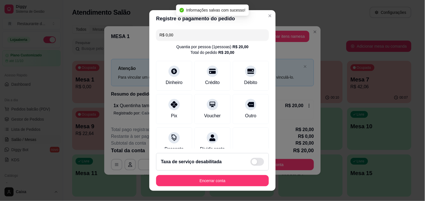
type input "R$ 0,00"
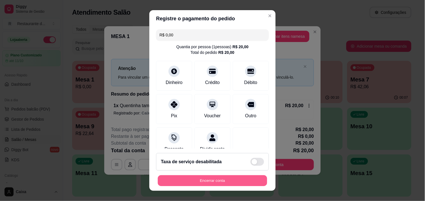
click at [233, 182] on button "Encerrar conta" at bounding box center [212, 180] width 109 height 11
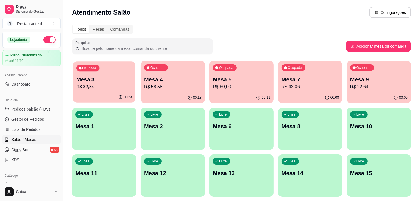
click at [120, 88] on p "R$ 32,84" at bounding box center [104, 86] width 56 height 6
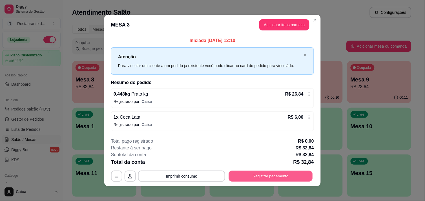
click at [252, 172] on button "Registrar pagamento" at bounding box center [271, 176] width 84 height 11
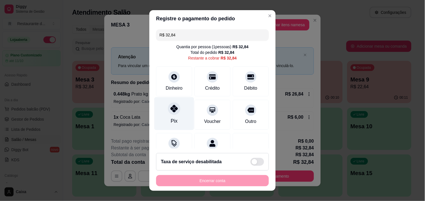
click at [172, 112] on icon at bounding box center [173, 108] width 7 height 7
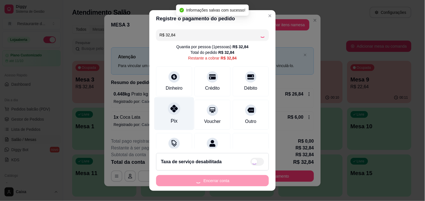
type input "R$ 0,00"
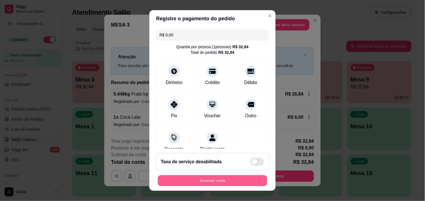
click at [213, 182] on button "Encerrar conta" at bounding box center [212, 180] width 109 height 11
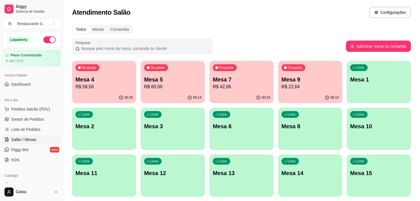
click at [99, 81] on p "Mesa 4" at bounding box center [103, 79] width 57 height 8
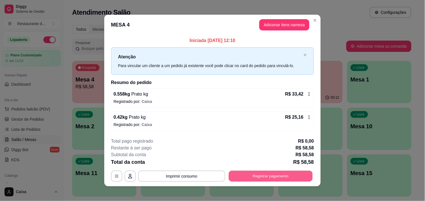
click at [235, 174] on button "Registrar pagamento" at bounding box center [271, 176] width 84 height 11
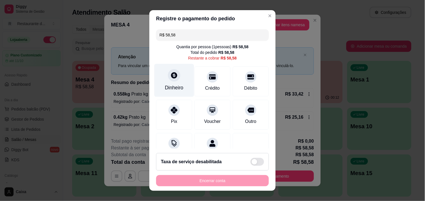
click at [176, 85] on div "Dinheiro" at bounding box center [174, 87] width 19 height 7
type input "R$ 0,00"
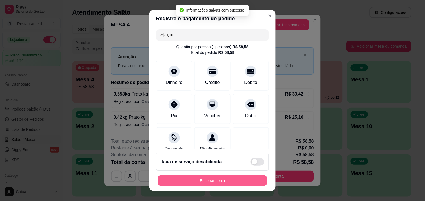
click at [194, 184] on button "Encerrar conta" at bounding box center [212, 180] width 109 height 11
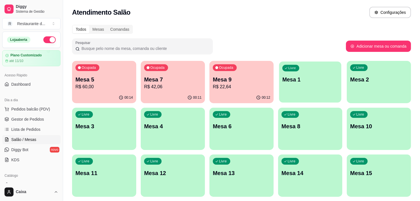
click at [330, 88] on div "Livre Mesa 1" at bounding box center [310, 78] width 62 height 34
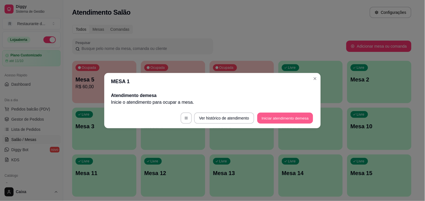
click at [293, 116] on button "Iniciar atendimento de mesa" at bounding box center [285, 117] width 56 height 11
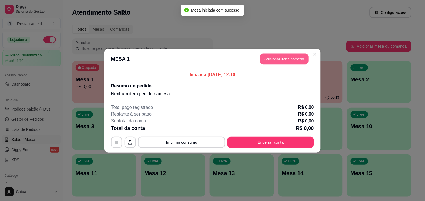
click at [294, 58] on button "Adicionar itens na mesa" at bounding box center [284, 58] width 48 height 11
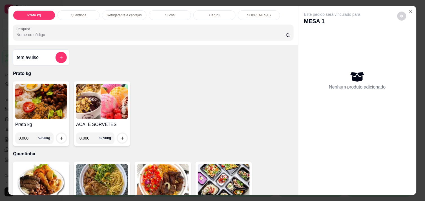
click at [26, 135] on input "0.000" at bounding box center [28, 137] width 19 height 11
type input "0.432"
click at [59, 136] on icon "increase-product-quantity" at bounding box center [61, 138] width 4 height 4
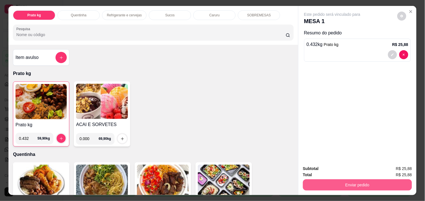
click at [334, 180] on button "Enviar pedido" at bounding box center [357, 184] width 109 height 11
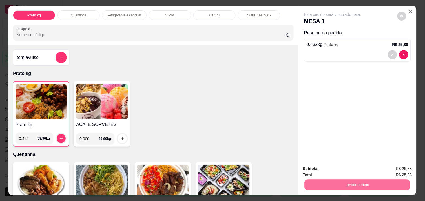
click at [400, 170] on button "Enviar pedido" at bounding box center [396, 168] width 31 height 10
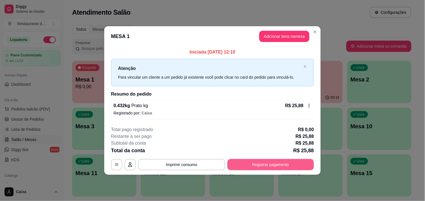
click at [260, 161] on button "Registrar pagamento" at bounding box center [270, 164] width 86 height 11
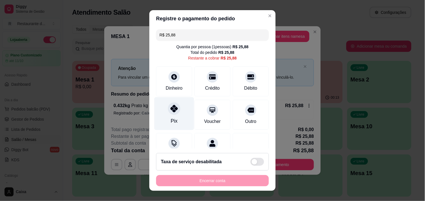
click at [172, 111] on icon at bounding box center [173, 108] width 7 height 7
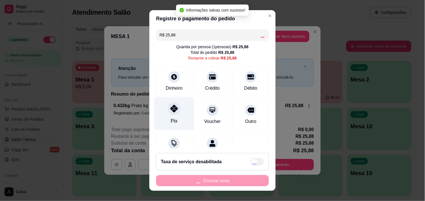
type input "R$ 0,00"
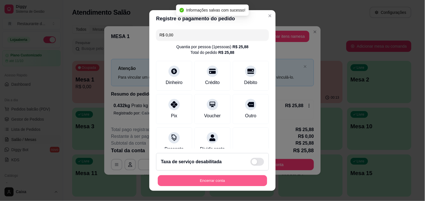
click at [212, 176] on button "Encerrar conta" at bounding box center [212, 180] width 109 height 11
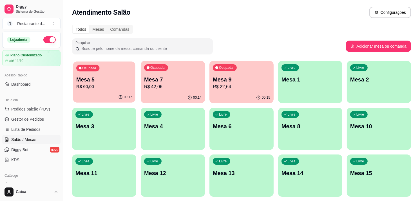
click at [100, 82] on p "Mesa 5" at bounding box center [104, 80] width 56 height 8
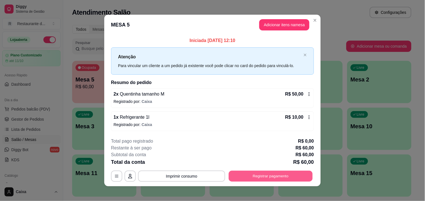
click at [251, 175] on button "Registrar pagamento" at bounding box center [271, 176] width 84 height 11
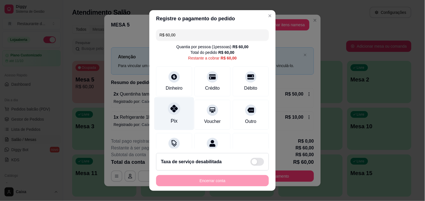
click at [169, 116] on div "Pix" at bounding box center [174, 113] width 40 height 33
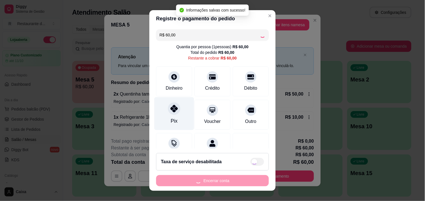
type input "R$ 0,00"
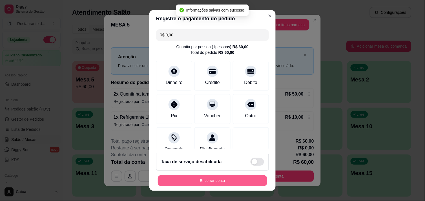
click at [206, 180] on button "Encerrar conta" at bounding box center [212, 180] width 109 height 11
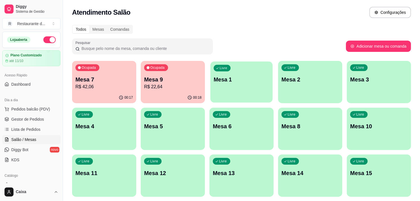
click at [241, 82] on p "Mesa 1" at bounding box center [242, 80] width 56 height 8
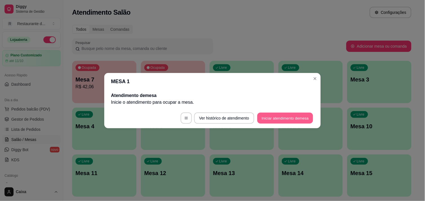
click at [285, 113] on button "Iniciar atendimento de mesa" at bounding box center [285, 117] width 56 height 11
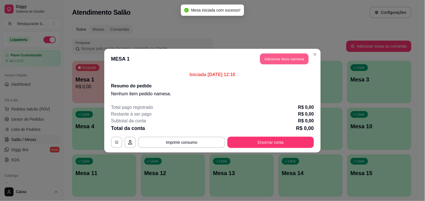
click at [278, 58] on button "Adicionar itens na mesa" at bounding box center [284, 58] width 48 height 11
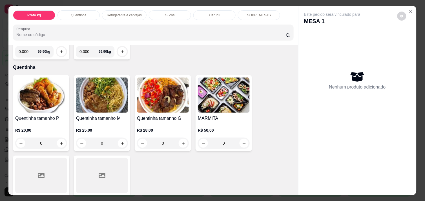
scroll to position [88, 0]
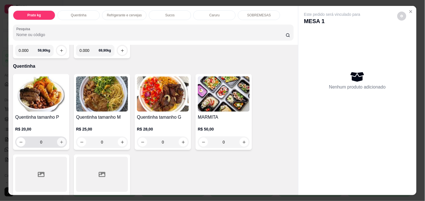
click at [60, 140] on icon "increase-product-quantity" at bounding box center [61, 142] width 4 height 4
type input "1"
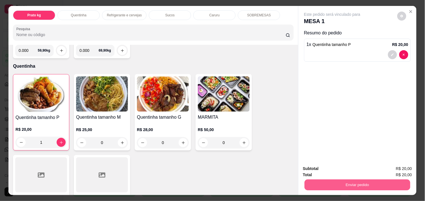
click at [347, 185] on button "Enviar pedido" at bounding box center [357, 184] width 106 height 11
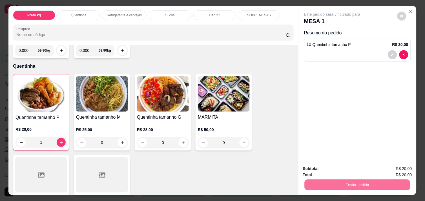
click at [393, 168] on button "Enviar pedido" at bounding box center [396, 168] width 31 height 10
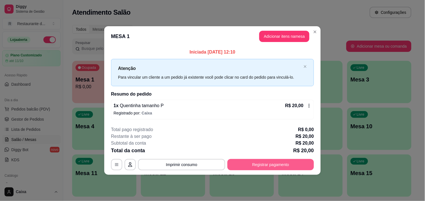
click at [278, 162] on button "Registrar pagamento" at bounding box center [270, 164] width 86 height 11
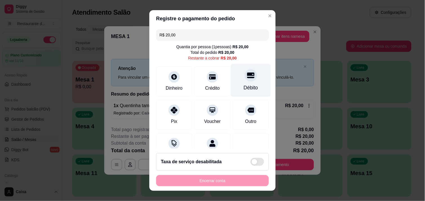
click at [244, 83] on div "Débito" at bounding box center [251, 80] width 40 height 33
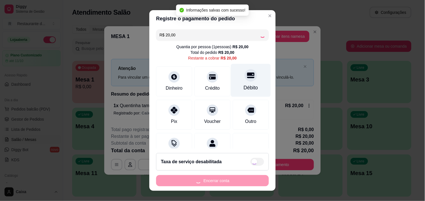
type input "R$ 0,00"
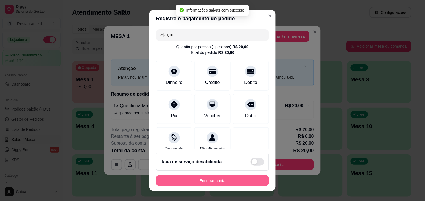
click at [198, 178] on button "Encerrar conta" at bounding box center [212, 180] width 113 height 11
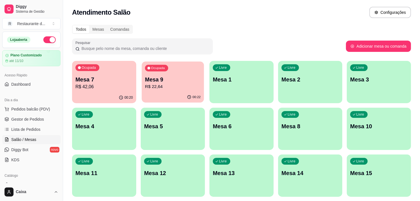
click at [183, 88] on p "R$ 22,64" at bounding box center [173, 86] width 56 height 6
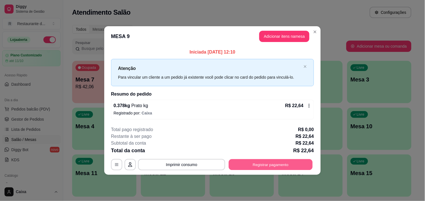
click at [265, 165] on button "Registrar pagamento" at bounding box center [271, 164] width 84 height 11
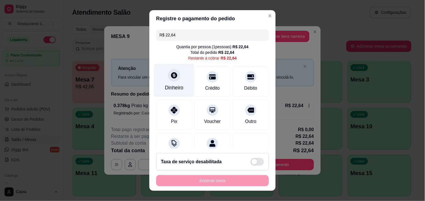
click at [170, 79] on icon at bounding box center [173, 75] width 7 height 7
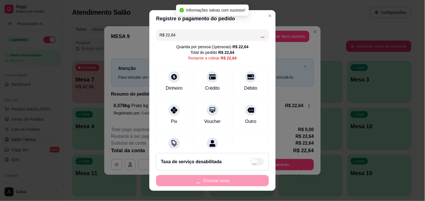
type input "R$ 0,00"
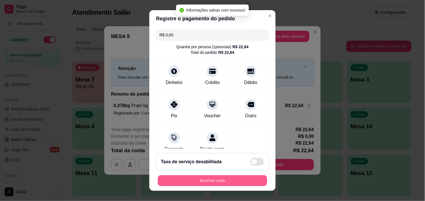
click at [221, 183] on button "Encerrar conta" at bounding box center [212, 180] width 109 height 11
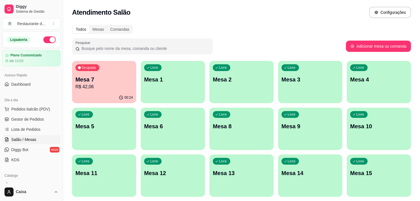
click at [93, 76] on p "Mesa 7" at bounding box center [103, 79] width 57 height 8
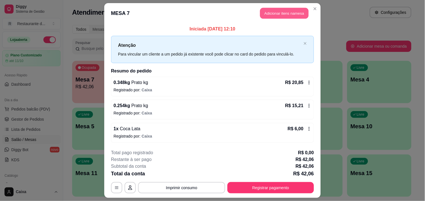
click at [291, 10] on button "Adicionar itens na mesa" at bounding box center [284, 13] width 48 height 11
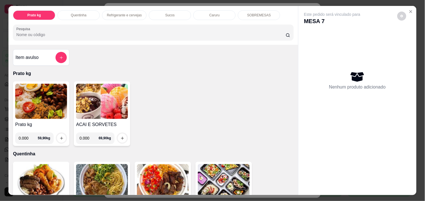
click at [89, 135] on input "0.000" at bounding box center [88, 137] width 19 height 11
type input "0.138"
click at [120, 136] on icon "increase-product-quantity" at bounding box center [122, 138] width 4 height 4
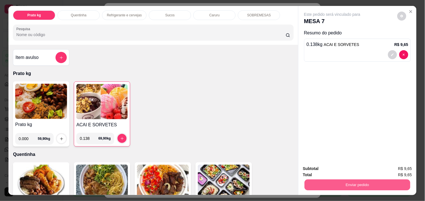
click at [362, 179] on button "Enviar pedido" at bounding box center [357, 184] width 106 height 11
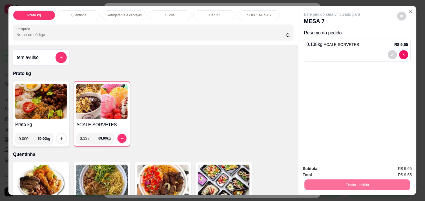
click at [393, 168] on button "Enviar pedido" at bounding box center [396, 168] width 31 height 10
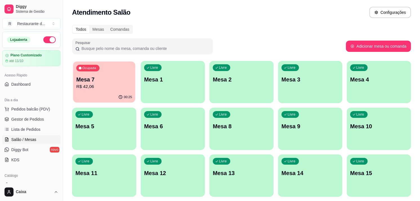
click at [113, 84] on p "R$ 42,06" at bounding box center [104, 86] width 56 height 6
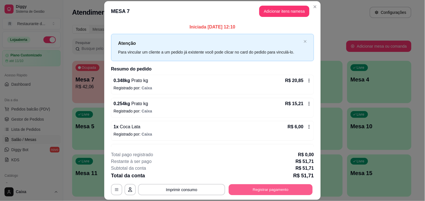
click at [252, 187] on button "Registrar pagamento" at bounding box center [271, 189] width 84 height 11
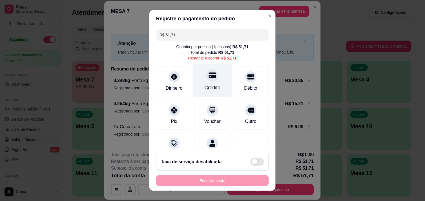
click at [212, 82] on div "Crédito" at bounding box center [213, 80] width 40 height 33
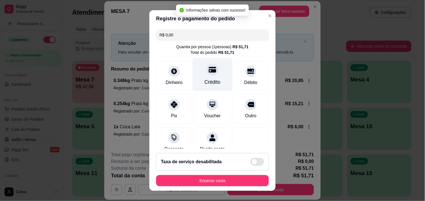
type input "R$ 0,00"
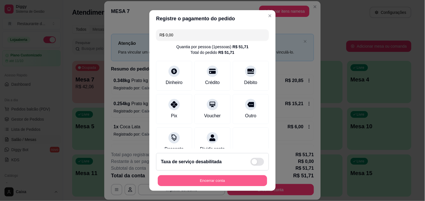
click at [218, 179] on button "Encerrar conta" at bounding box center [212, 180] width 109 height 11
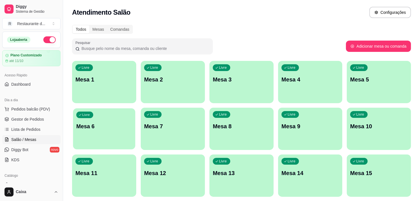
click at [128, 122] on p "Mesa 6" at bounding box center [104, 126] width 56 height 8
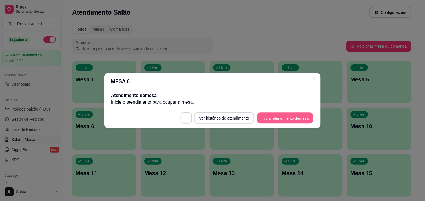
click at [272, 113] on button "Iniciar atendimento de mesa" at bounding box center [285, 117] width 56 height 11
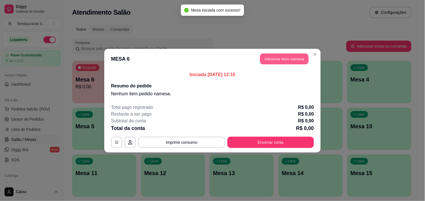
click at [283, 57] on button "Adicionar itens na mesa" at bounding box center [284, 58] width 48 height 11
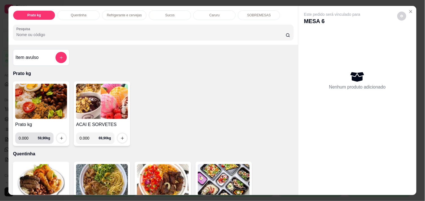
click at [27, 136] on input "0.000" at bounding box center [28, 137] width 19 height 11
type input "0.574"
click at [59, 136] on icon "increase-product-quantity" at bounding box center [61, 138] width 4 height 4
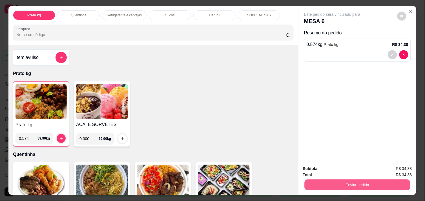
click at [348, 182] on button "Enviar pedido" at bounding box center [357, 184] width 106 height 11
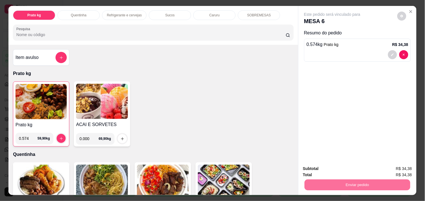
click at [401, 170] on button "Enviar pedido" at bounding box center [396, 168] width 31 height 10
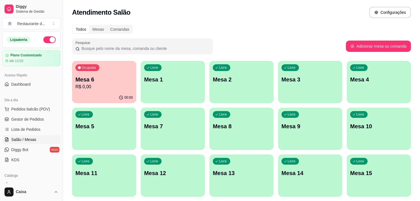
click at [258, 92] on div "Livre Mesa 2" at bounding box center [241, 78] width 64 height 35
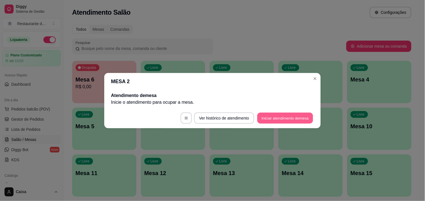
click at [282, 116] on button "Iniciar atendimento de mesa" at bounding box center [285, 117] width 56 height 11
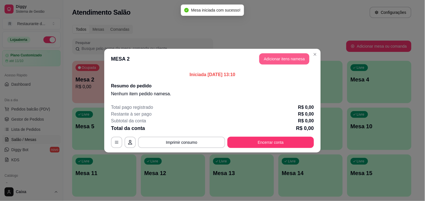
click at [278, 55] on button "Adicionar itens na mesa" at bounding box center [284, 58] width 50 height 11
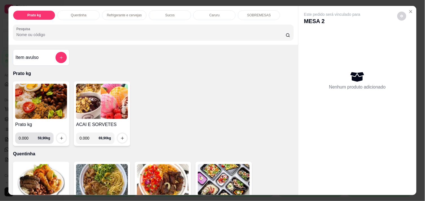
click at [28, 136] on input "0.000" at bounding box center [28, 137] width 19 height 11
type input "0.522"
click at [59, 137] on icon "increase-product-quantity" at bounding box center [61, 138] width 4 height 4
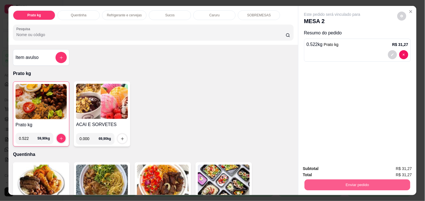
click at [309, 186] on button "Enviar pedido" at bounding box center [357, 184] width 106 height 11
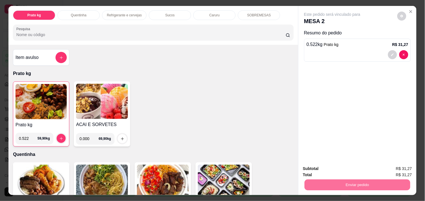
click at [390, 165] on button "Enviar pedido" at bounding box center [396, 168] width 31 height 10
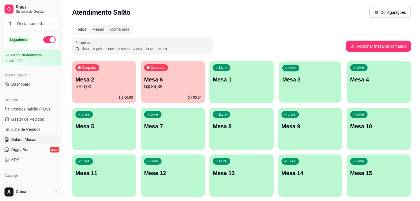
click at [286, 83] on div "Livre Mesa 3" at bounding box center [310, 78] width 62 height 34
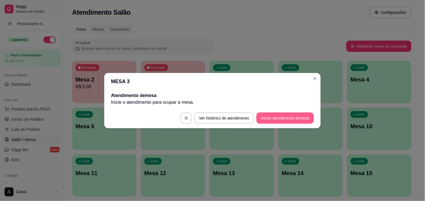
click at [291, 119] on button "Iniciar atendimento de mesa" at bounding box center [284, 117] width 57 height 11
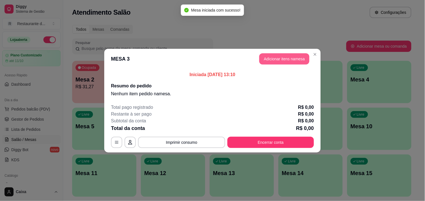
click at [273, 61] on button "Adicionar itens na mesa" at bounding box center [284, 58] width 50 height 11
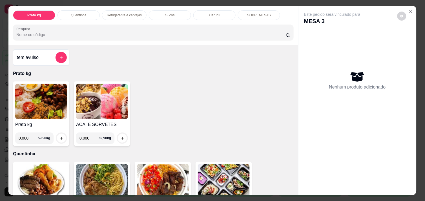
click at [27, 134] on input "0.000" at bounding box center [28, 137] width 19 height 11
type input "0.444"
click at [59, 136] on icon "increase-product-quantity" at bounding box center [61, 138] width 4 height 4
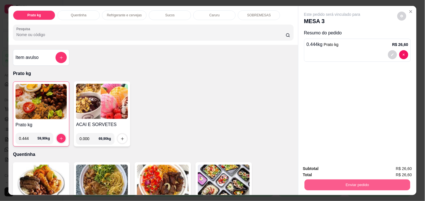
click at [382, 180] on button "Enviar pedido" at bounding box center [357, 184] width 106 height 11
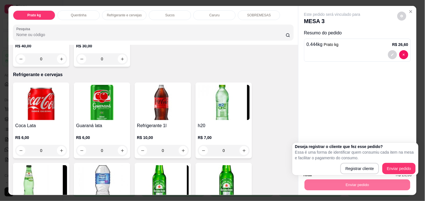
scroll to position [282, 0]
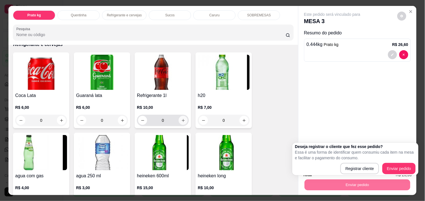
click at [181, 119] on icon "increase-product-quantity" at bounding box center [183, 120] width 4 height 4
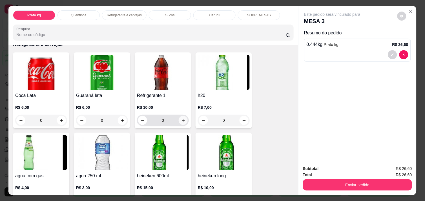
click at [178, 117] on button "increase-product-quantity" at bounding box center [182, 120] width 9 height 9
type input "1"
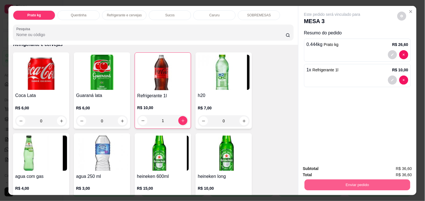
click at [327, 179] on button "Enviar pedido" at bounding box center [357, 184] width 106 height 11
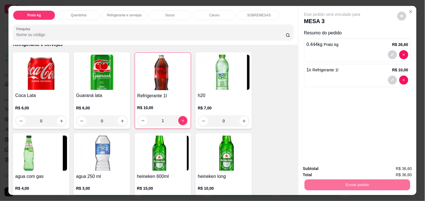
click at [398, 164] on button "Enviar pedido" at bounding box center [396, 168] width 31 height 10
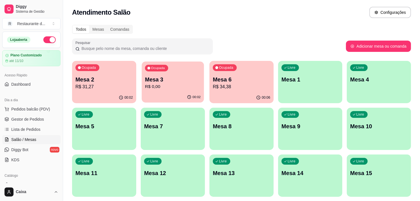
click at [157, 77] on p "Mesa 3" at bounding box center [173, 80] width 56 height 8
click at [238, 84] on p "R$ 34,38" at bounding box center [242, 86] width 56 height 6
click at [320, 84] on div "Livre Mesa 1" at bounding box center [310, 78] width 62 height 34
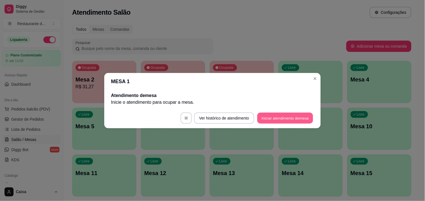
click at [289, 121] on button "Iniciar atendimento de mesa" at bounding box center [285, 117] width 56 height 11
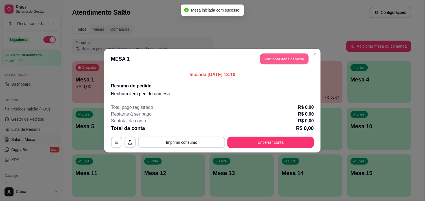
click at [281, 55] on button "Adicionar itens na mesa" at bounding box center [284, 58] width 48 height 11
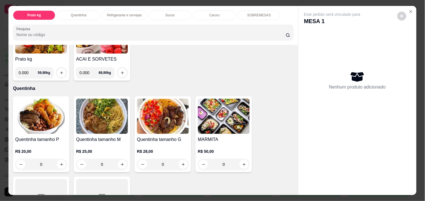
scroll to position [75, 0]
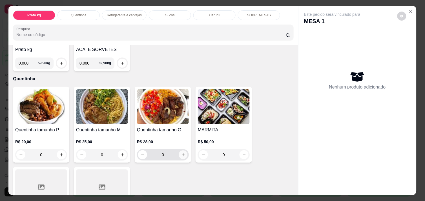
click at [182, 153] on icon "increase-product-quantity" at bounding box center [183, 155] width 4 height 4
type input "1"
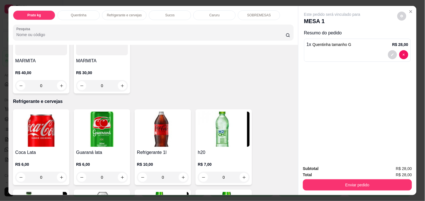
scroll to position [225, 0]
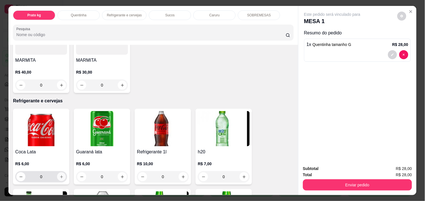
click at [60, 175] on icon "increase-product-quantity" at bounding box center [61, 176] width 3 height 3
type input "1"
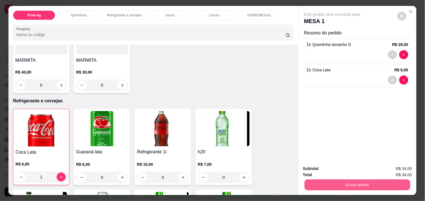
click at [335, 179] on button "Enviar pedido" at bounding box center [357, 184] width 106 height 11
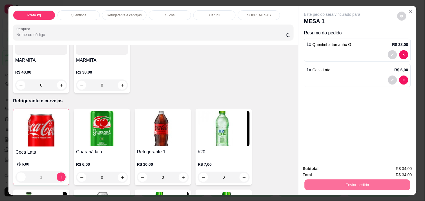
click at [395, 170] on button "Enviar pedido" at bounding box center [396, 168] width 31 height 10
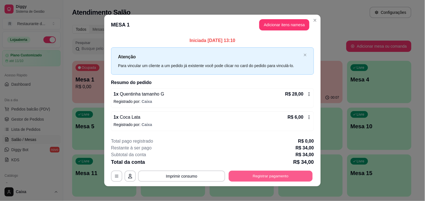
click at [275, 176] on button "Registrar pagamento" at bounding box center [271, 176] width 84 height 11
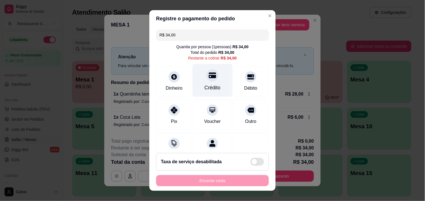
click at [209, 78] on icon at bounding box center [212, 75] width 7 height 7
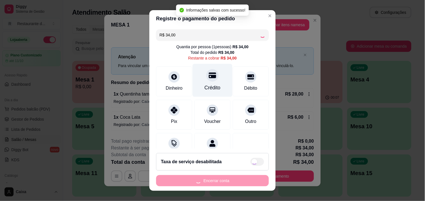
type input "R$ 0,00"
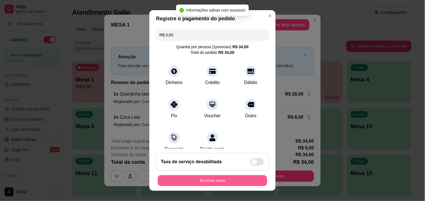
click at [204, 177] on button "Encerrar conta" at bounding box center [212, 180] width 109 height 11
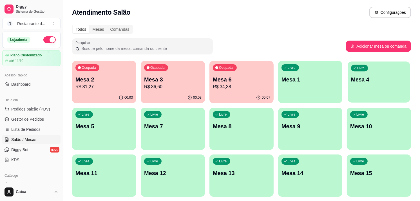
click at [367, 82] on p "Mesa 4" at bounding box center [379, 80] width 56 height 8
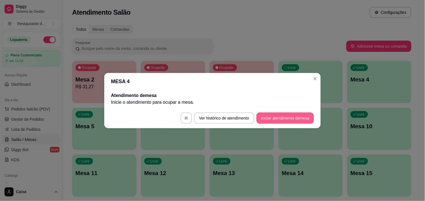
click at [273, 119] on button "Iniciar atendimento de mesa" at bounding box center [284, 117] width 57 height 11
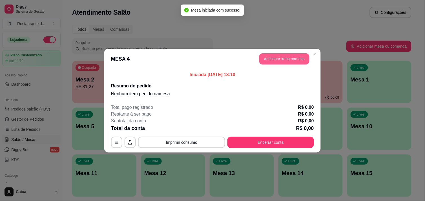
click at [266, 60] on button "Adicionar itens na mesa" at bounding box center [284, 58] width 50 height 11
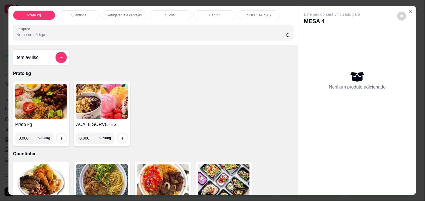
click at [29, 137] on input "0.000" at bounding box center [28, 137] width 19 height 11
type input "0.516"
click at [61, 136] on icon "increase-product-quantity" at bounding box center [61, 138] width 4 height 4
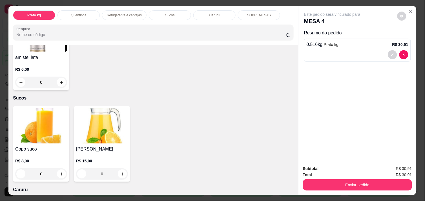
scroll to position [488, 0]
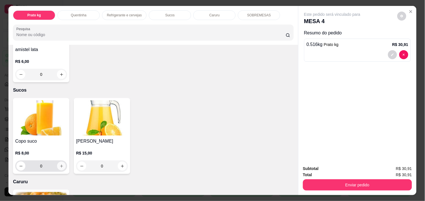
click at [59, 165] on icon "increase-product-quantity" at bounding box center [61, 166] width 4 height 4
type input "1"
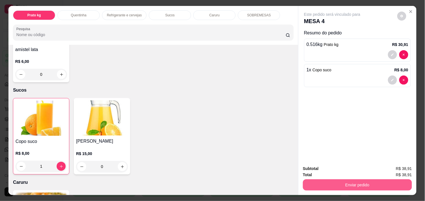
click at [351, 182] on button "Enviar pedido" at bounding box center [357, 184] width 109 height 11
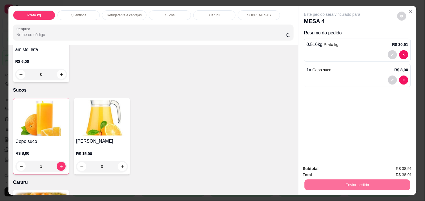
click at [400, 168] on button "Enviar pedido" at bounding box center [396, 168] width 31 height 10
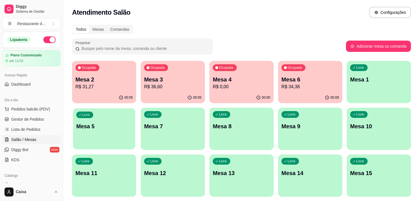
click at [108, 131] on div "Livre Mesa 5" at bounding box center [104, 125] width 62 height 34
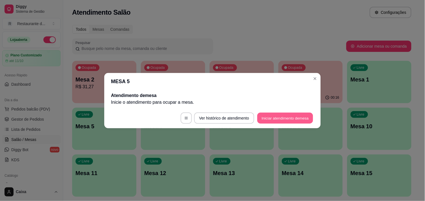
click at [285, 117] on button "Iniciar atendimento de mesa" at bounding box center [285, 117] width 56 height 11
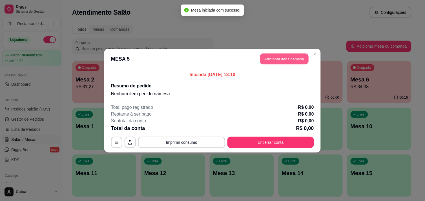
click at [283, 58] on button "Adicionar itens na mesa" at bounding box center [284, 58] width 48 height 11
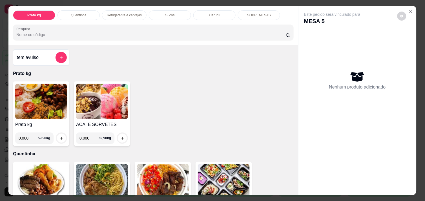
click at [27, 135] on input "0.000" at bounding box center [28, 137] width 19 height 11
type input "0.352"
click at [59, 136] on icon "increase-product-quantity" at bounding box center [61, 138] width 4 height 4
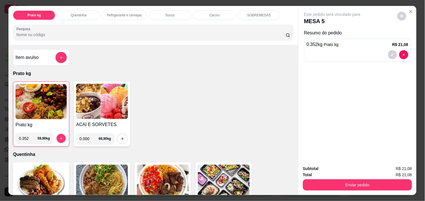
click at [27, 106] on img at bounding box center [40, 101] width 51 height 35
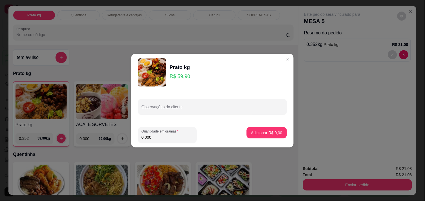
click at [155, 139] on input "0.000" at bounding box center [167, 137] width 52 height 6
type input "0.442"
click at [258, 133] on p "Adicionar R$ 26,48" at bounding box center [265, 132] width 33 height 5
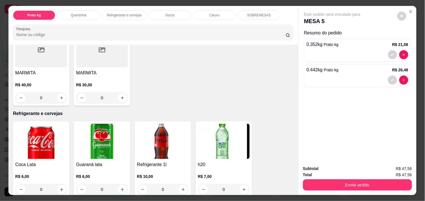
scroll to position [225, 0]
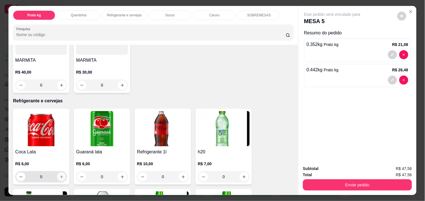
click at [61, 175] on icon "increase-product-quantity" at bounding box center [61, 177] width 4 height 4
type input "1"
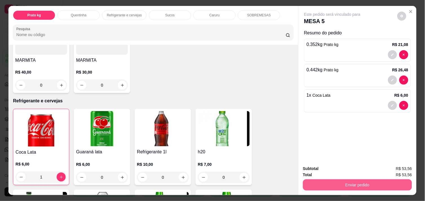
click at [373, 182] on button "Enviar pedido" at bounding box center [357, 184] width 109 height 11
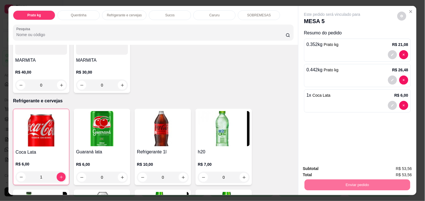
click at [394, 167] on button "Enviar pedido" at bounding box center [396, 168] width 31 height 10
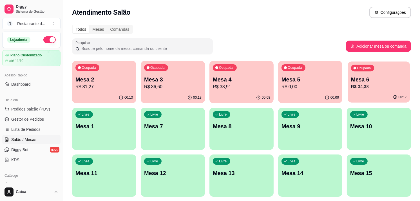
click at [392, 90] on div "Ocupada Mesa 6 R$ 34,38" at bounding box center [379, 76] width 62 height 30
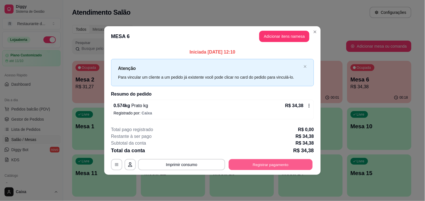
click at [269, 161] on button "Registrar pagamento" at bounding box center [271, 164] width 84 height 11
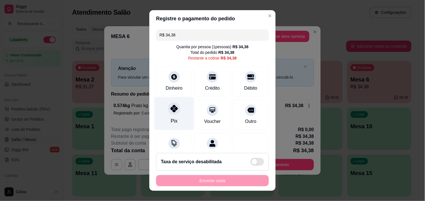
click at [168, 113] on div at bounding box center [174, 108] width 12 height 12
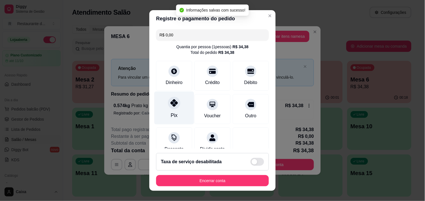
type input "R$ 0,00"
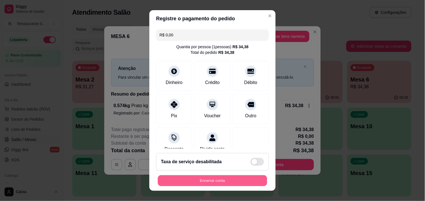
click at [214, 178] on button "Encerrar conta" at bounding box center [212, 180] width 109 height 11
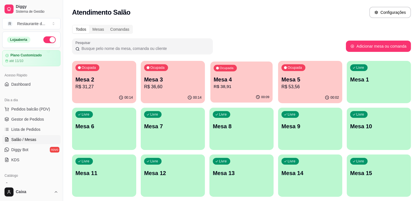
click at [254, 86] on p "R$ 38,91" at bounding box center [242, 86] width 56 height 6
click at [224, 85] on p "R$ 38,91" at bounding box center [242, 86] width 56 height 6
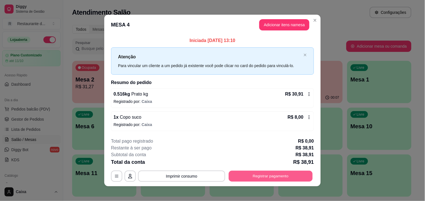
click at [249, 177] on button "Registrar pagamento" at bounding box center [271, 176] width 84 height 11
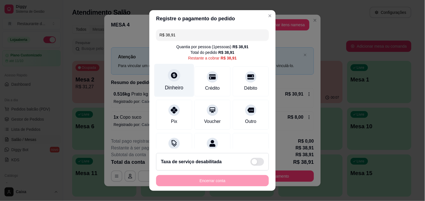
click at [165, 85] on div "Dinheiro" at bounding box center [174, 87] width 19 height 7
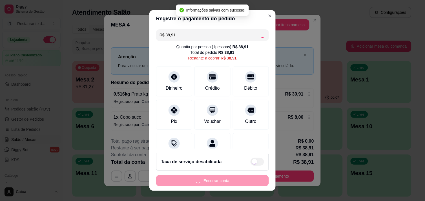
type input "R$ 0,00"
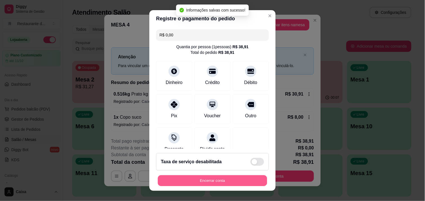
click at [212, 180] on button "Encerrar conta" at bounding box center [212, 180] width 109 height 11
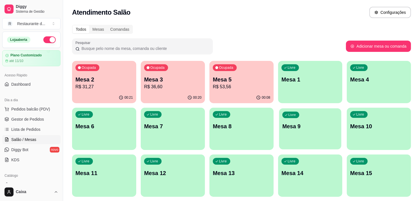
click at [316, 124] on p "Mesa 9" at bounding box center [310, 126] width 56 height 8
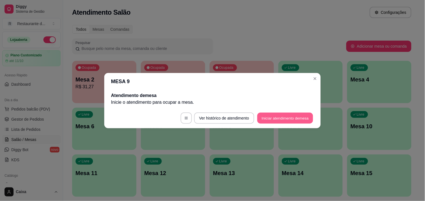
click at [292, 120] on button "Iniciar atendimento de mesa" at bounding box center [285, 117] width 56 height 11
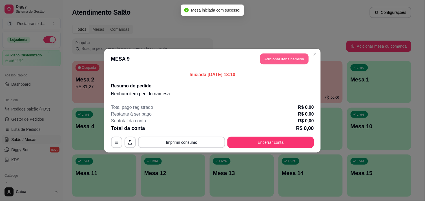
click at [282, 55] on button "Adicionar itens na mesa" at bounding box center [284, 58] width 48 height 11
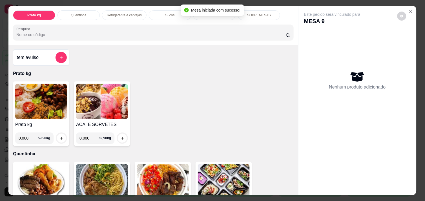
click at [25, 140] on input "0.000" at bounding box center [28, 137] width 19 height 11
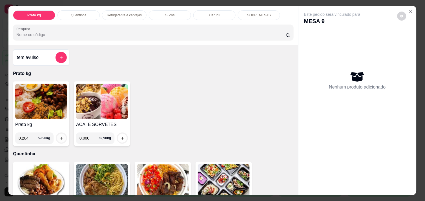
type input "0.204"
click at [58, 139] on button "increase-product-quantity" at bounding box center [61, 138] width 9 height 9
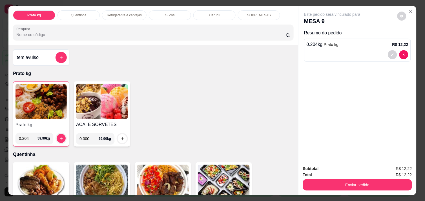
click at [303, 161] on div "Subtotal R$ 12,22 Total R$ 12,22 Enviar pedido" at bounding box center [357, 178] width 118 height 34
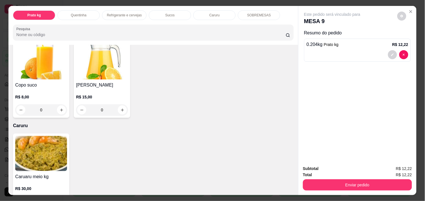
scroll to position [563, 0]
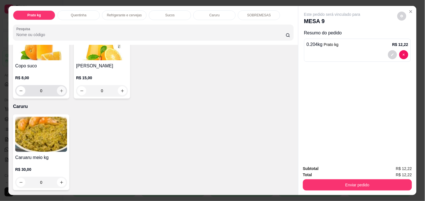
click at [59, 89] on icon "increase-product-quantity" at bounding box center [61, 91] width 4 height 4
type input "1"
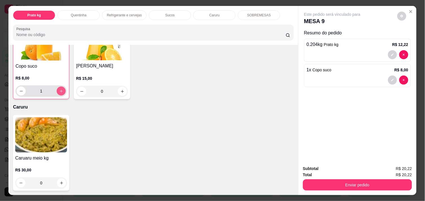
scroll to position [563, 0]
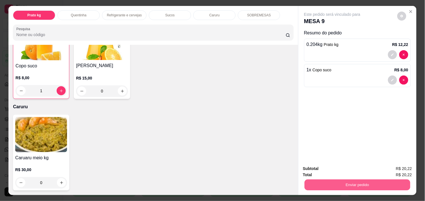
click at [365, 180] on button "Enviar pedido" at bounding box center [357, 184] width 106 height 11
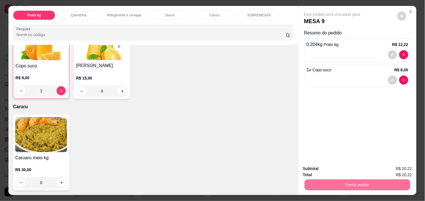
click at [400, 169] on button "Enviar pedido" at bounding box center [397, 168] width 32 height 11
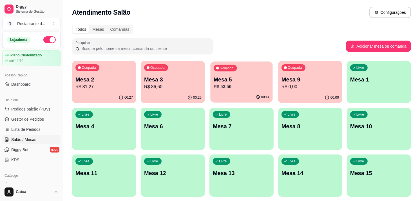
click at [235, 83] on p "R$ 53,56" at bounding box center [242, 86] width 56 height 6
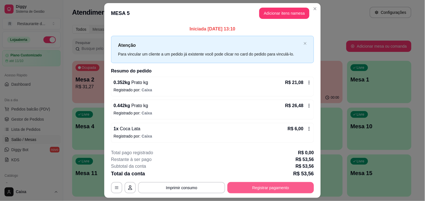
click at [266, 187] on button "Registrar pagamento" at bounding box center [270, 187] width 86 height 11
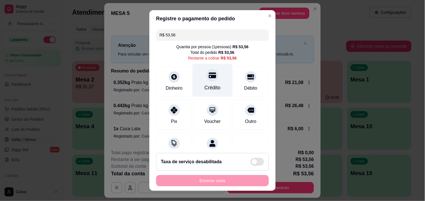
click at [206, 80] on div at bounding box center [212, 75] width 12 height 12
type input "R$ 0,00"
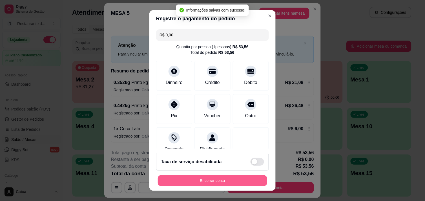
click at [228, 178] on button "Encerrar conta" at bounding box center [212, 180] width 109 height 11
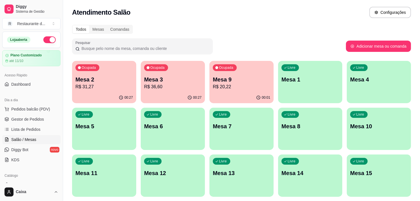
click at [226, 81] on div "Mesa 9 R$ 20,22" at bounding box center [241, 82] width 57 height 15
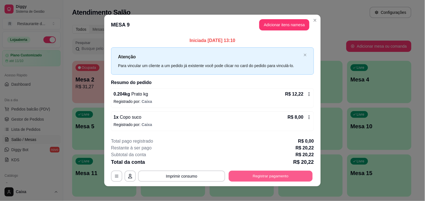
click at [279, 173] on button "Registrar pagamento" at bounding box center [271, 176] width 84 height 11
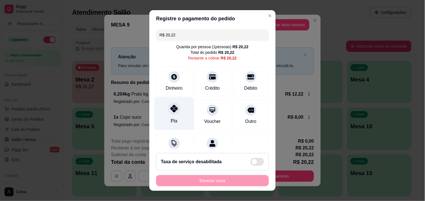
click at [176, 109] on div at bounding box center [174, 108] width 12 height 12
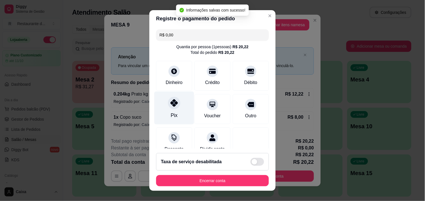
type input "R$ 0,00"
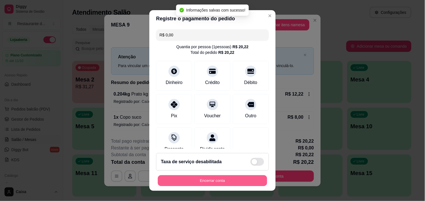
click at [191, 185] on button "Encerrar conta" at bounding box center [212, 180] width 109 height 11
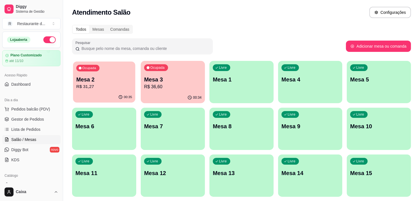
click at [111, 81] on p "Mesa 2" at bounding box center [104, 80] width 56 height 8
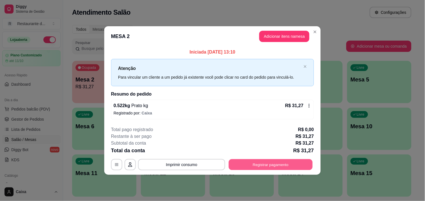
click at [261, 163] on button "Registrar pagamento" at bounding box center [271, 164] width 84 height 11
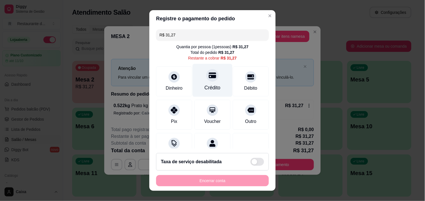
click at [209, 76] on icon at bounding box center [212, 75] width 7 height 6
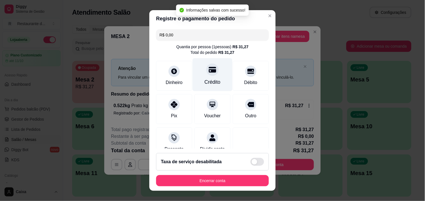
type input "R$ 0,00"
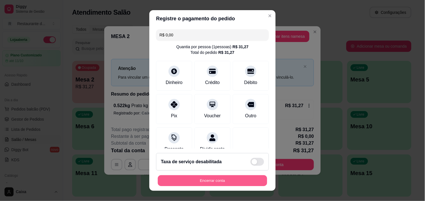
click at [233, 179] on button "Encerrar conta" at bounding box center [212, 180] width 109 height 11
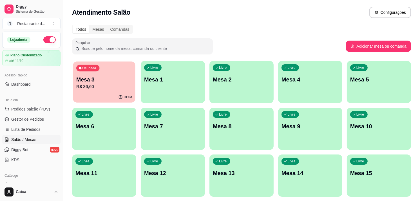
click at [93, 86] on p "R$ 36,60" at bounding box center [104, 86] width 56 height 6
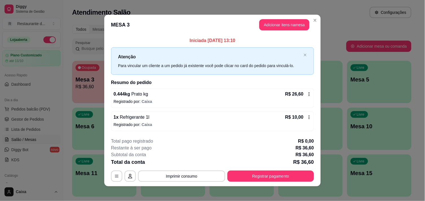
click at [309, 116] on icon at bounding box center [309, 117] width 1 height 4
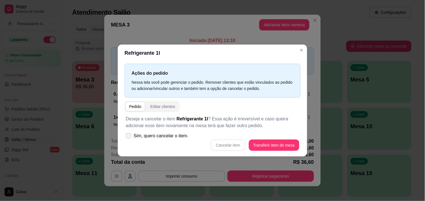
click at [128, 134] on icon at bounding box center [128, 135] width 5 height 3
click at [128, 137] on input "Sim, quero cancelar o item." at bounding box center [127, 139] width 4 height 4
checkbox input "true"
click at [233, 144] on button "Cancelar item" at bounding box center [228, 144] width 34 height 11
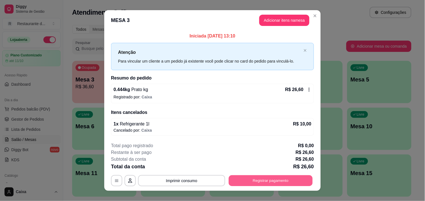
click at [281, 182] on button "Registrar pagamento" at bounding box center [271, 180] width 84 height 11
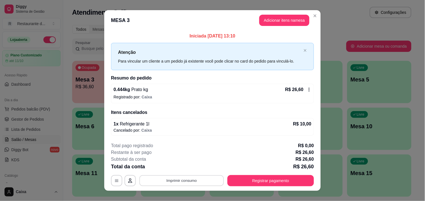
click at [178, 179] on button "Imprimir consumo" at bounding box center [181, 180] width 84 height 11
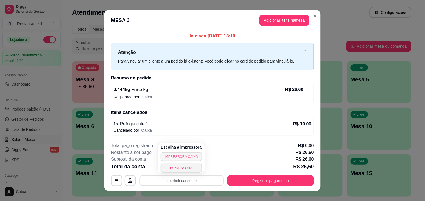
click at [191, 158] on button "IMPRESSORA CAIXA" at bounding box center [180, 156] width 41 height 9
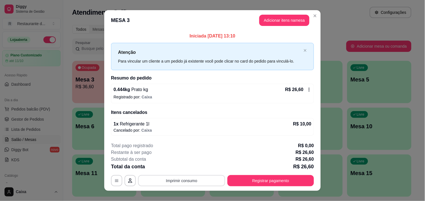
click at [192, 178] on button "Imprimir consumo" at bounding box center [181, 180] width 87 height 11
click at [191, 170] on button "IMPRESSORA" at bounding box center [181, 167] width 40 height 9
click at [215, 184] on button "Imprimir consumo" at bounding box center [181, 180] width 84 height 11
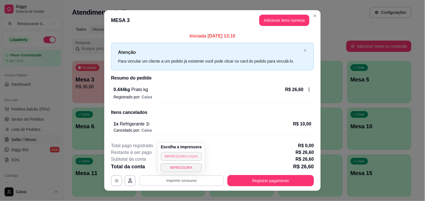
click at [178, 153] on button "IMPRESSORA CAIXA" at bounding box center [180, 156] width 41 height 9
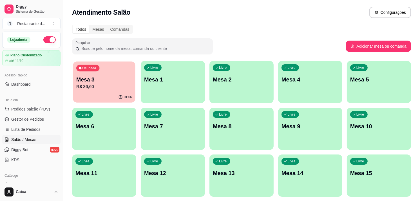
click at [111, 83] on p "R$ 36,60" at bounding box center [104, 86] width 56 height 6
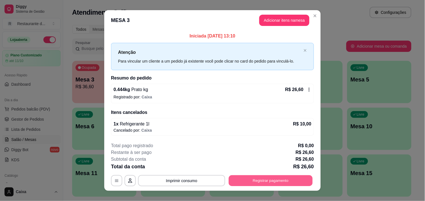
click at [282, 177] on button "Registrar pagamento" at bounding box center [271, 180] width 84 height 11
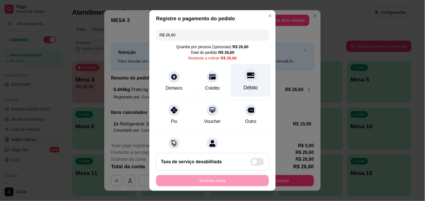
click at [244, 80] on div at bounding box center [250, 75] width 12 height 12
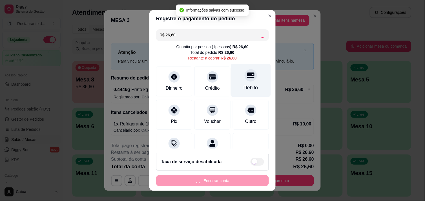
type input "R$ 0,00"
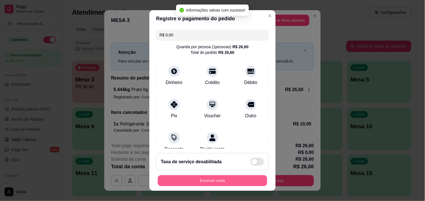
click at [213, 182] on button "Encerrar conta" at bounding box center [212, 180] width 109 height 11
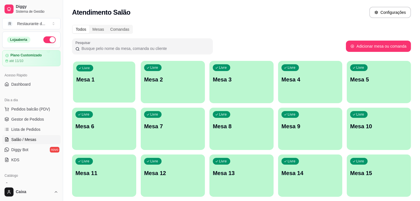
click at [122, 69] on div "Livre Mesa 1" at bounding box center [104, 78] width 62 height 34
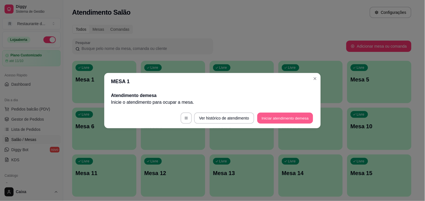
click at [275, 116] on button "Iniciar atendimento de mesa" at bounding box center [285, 117] width 56 height 11
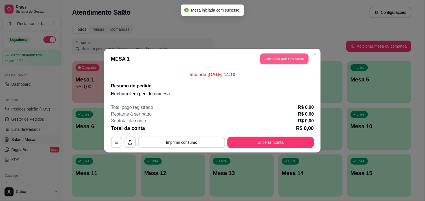
click at [284, 57] on button "Adicionar itens na mesa" at bounding box center [284, 58] width 48 height 11
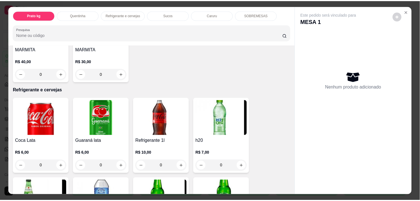
scroll to position [238, 0]
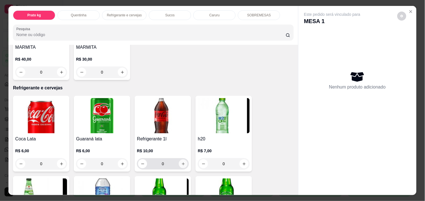
click at [181, 162] on icon "increase-product-quantity" at bounding box center [183, 164] width 4 height 4
type input "1"
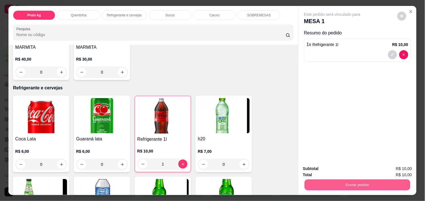
click at [344, 185] on button "Enviar pedido" at bounding box center [357, 184] width 106 height 11
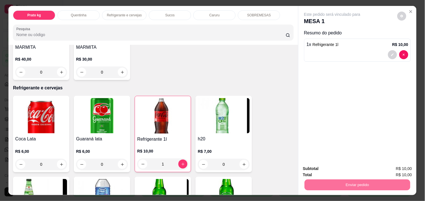
click at [401, 171] on button "Enviar pedido" at bounding box center [396, 168] width 31 height 10
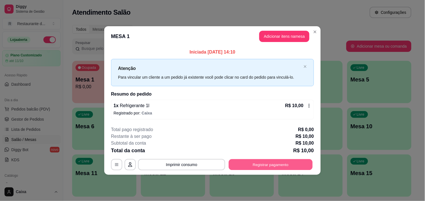
click at [268, 161] on button "Registrar pagamento" at bounding box center [271, 164] width 84 height 11
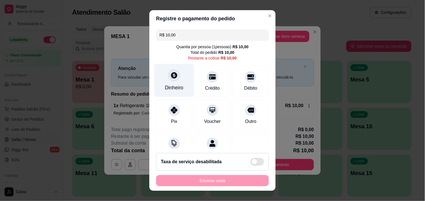
click at [173, 78] on icon at bounding box center [173, 75] width 7 height 7
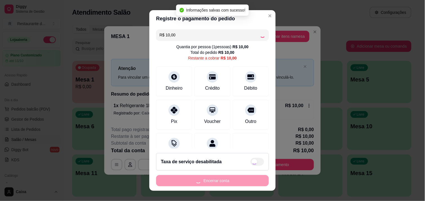
type input "R$ 0,00"
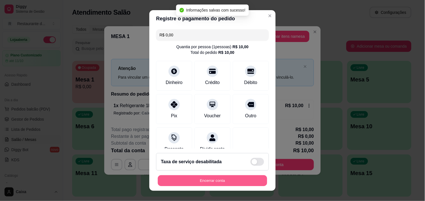
click at [216, 182] on button "Encerrar conta" at bounding box center [212, 180] width 109 height 11
